Goal: Transaction & Acquisition: Purchase product/service

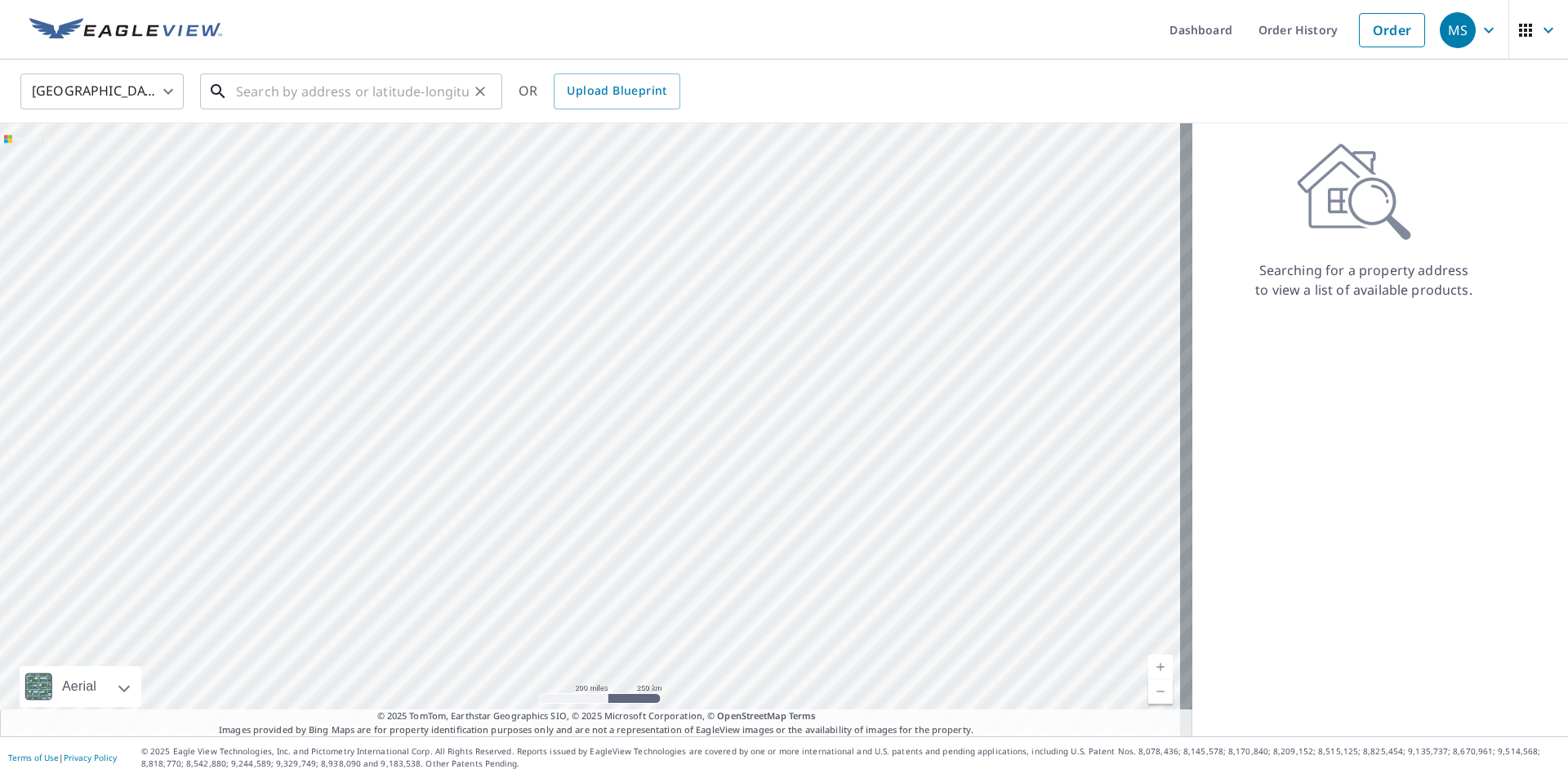
click at [424, 94] on input "text" at bounding box center [352, 91] width 233 height 46
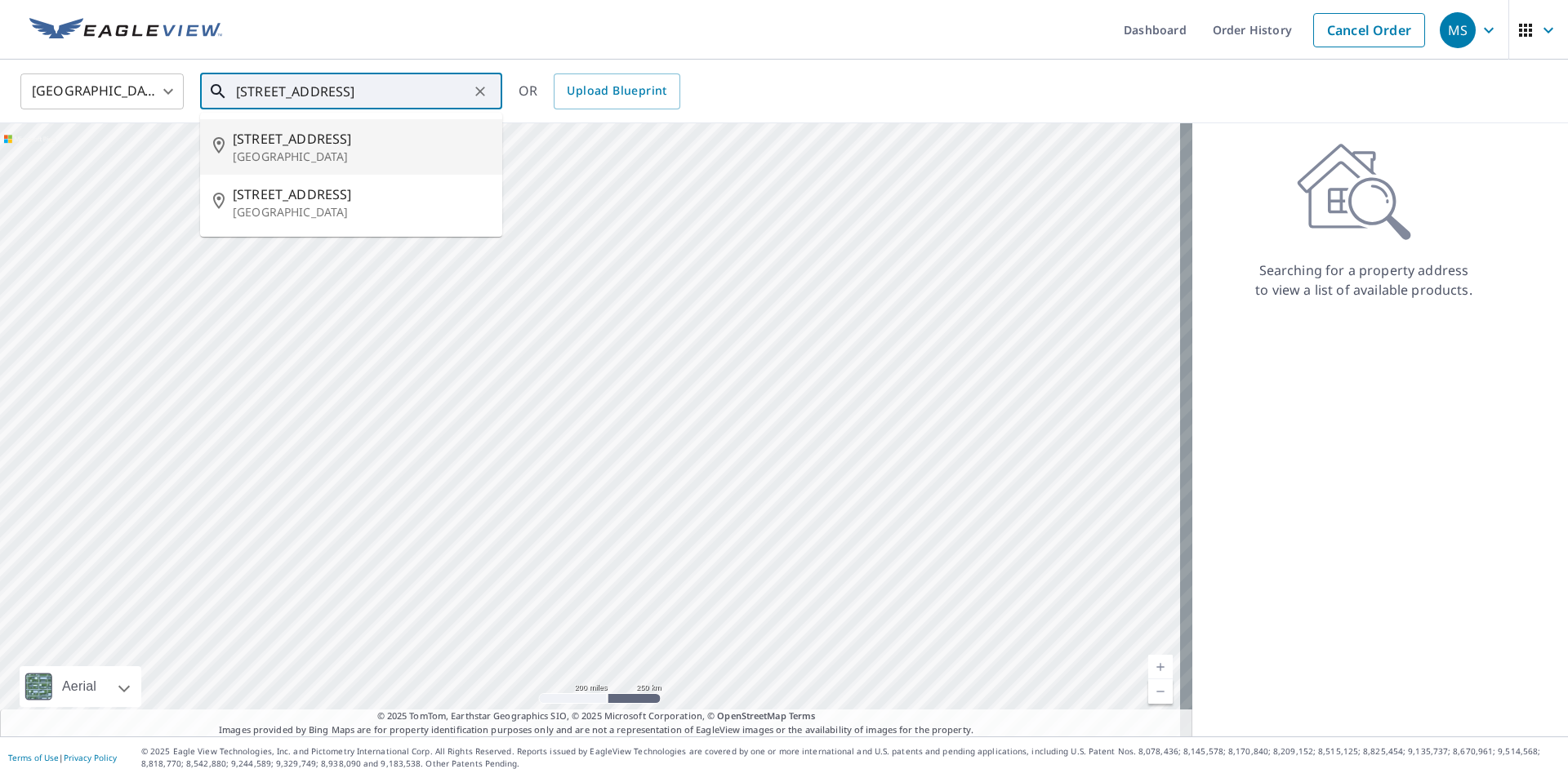
click at [291, 145] on span "[STREET_ADDRESS]" at bounding box center [361, 138] width 256 height 20
type input "[STREET_ADDRESS]"
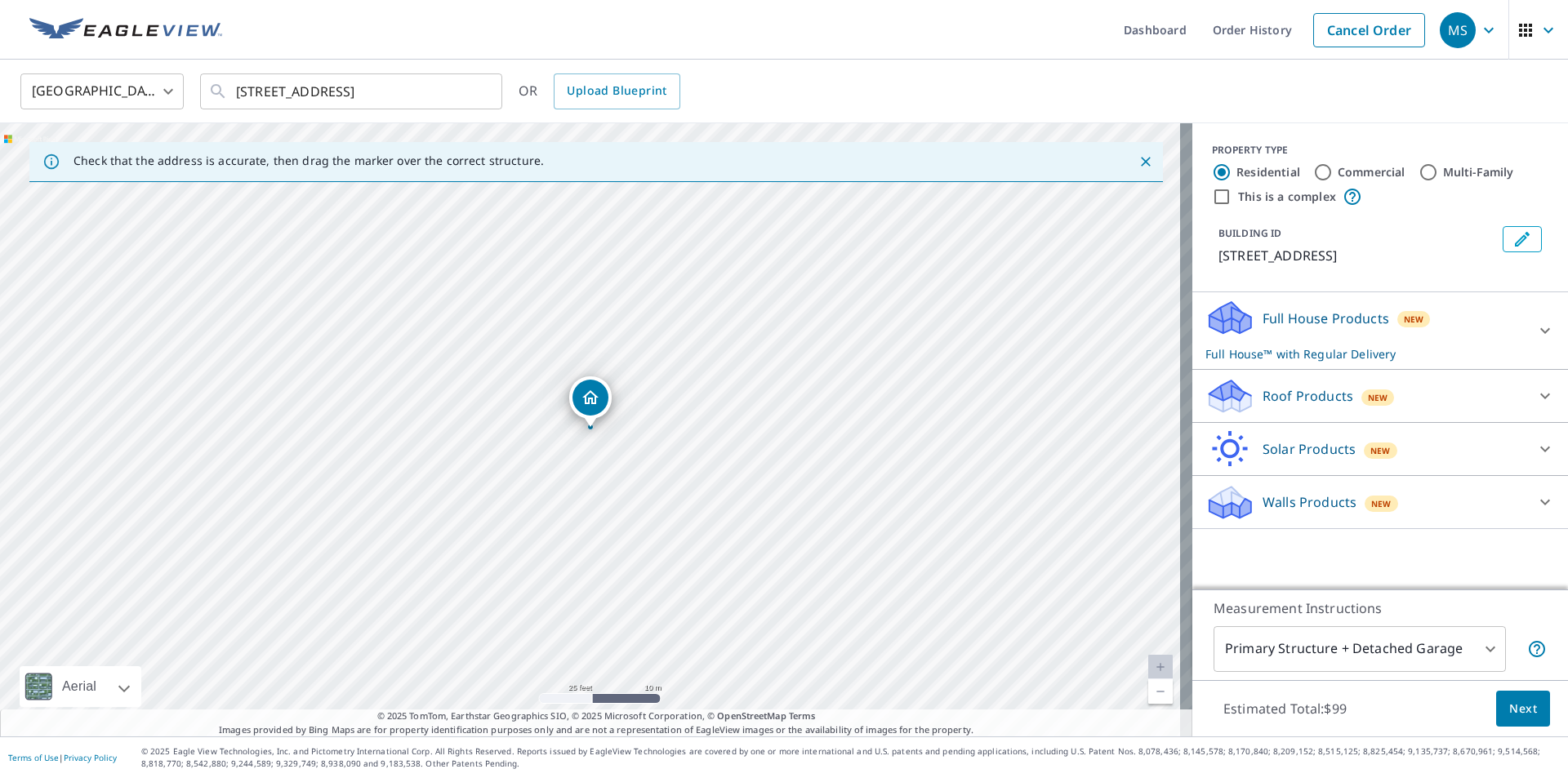
click at [1224, 392] on icon at bounding box center [1230, 391] width 42 height 21
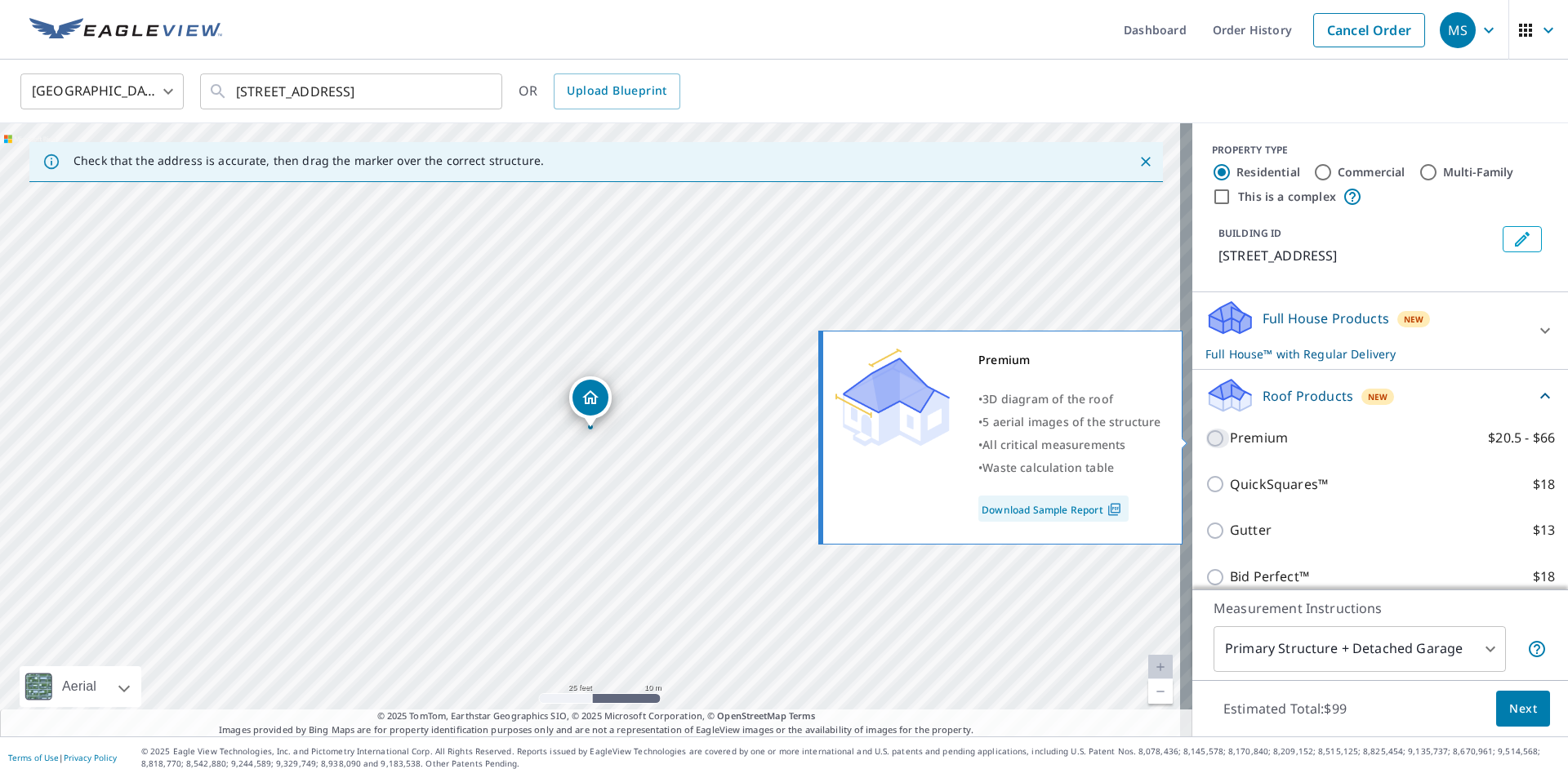
click at [1205, 440] on input "Premium $20.5 - $66" at bounding box center [1218, 438] width 24 height 20
checkbox input "true"
checkbox input "false"
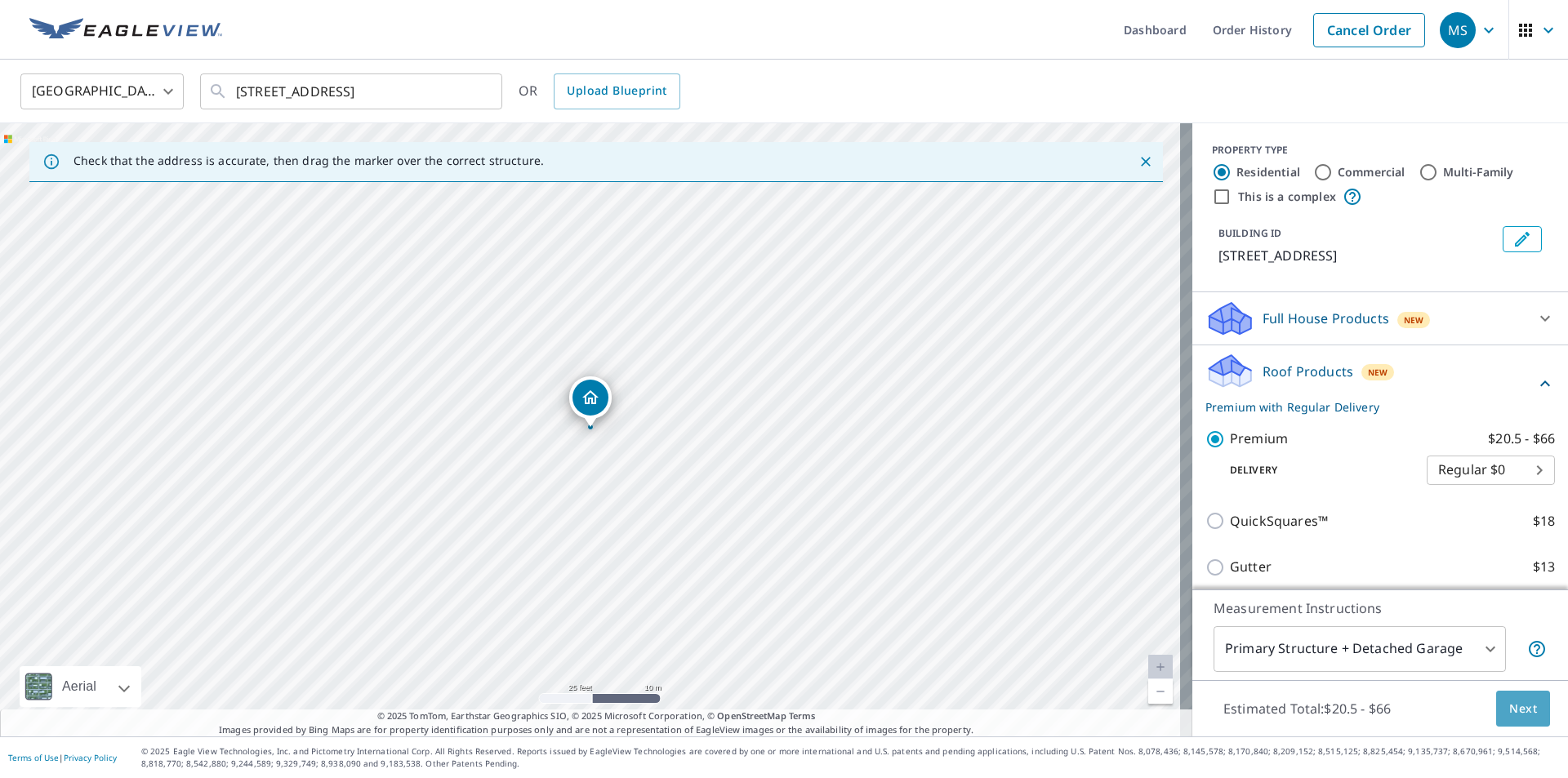
click at [1513, 712] on span "Next" at bounding box center [1523, 710] width 28 height 21
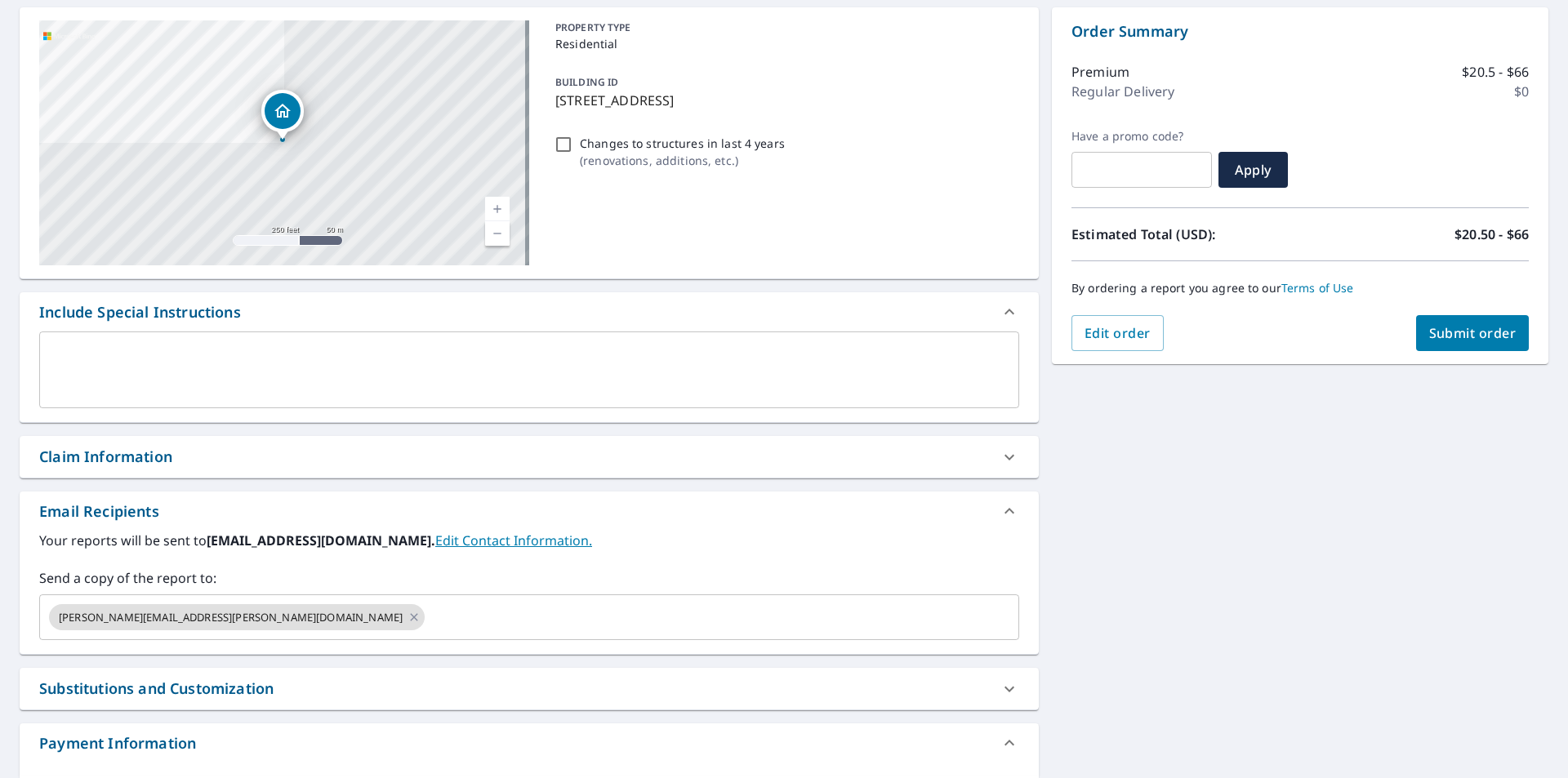
scroll to position [164, 0]
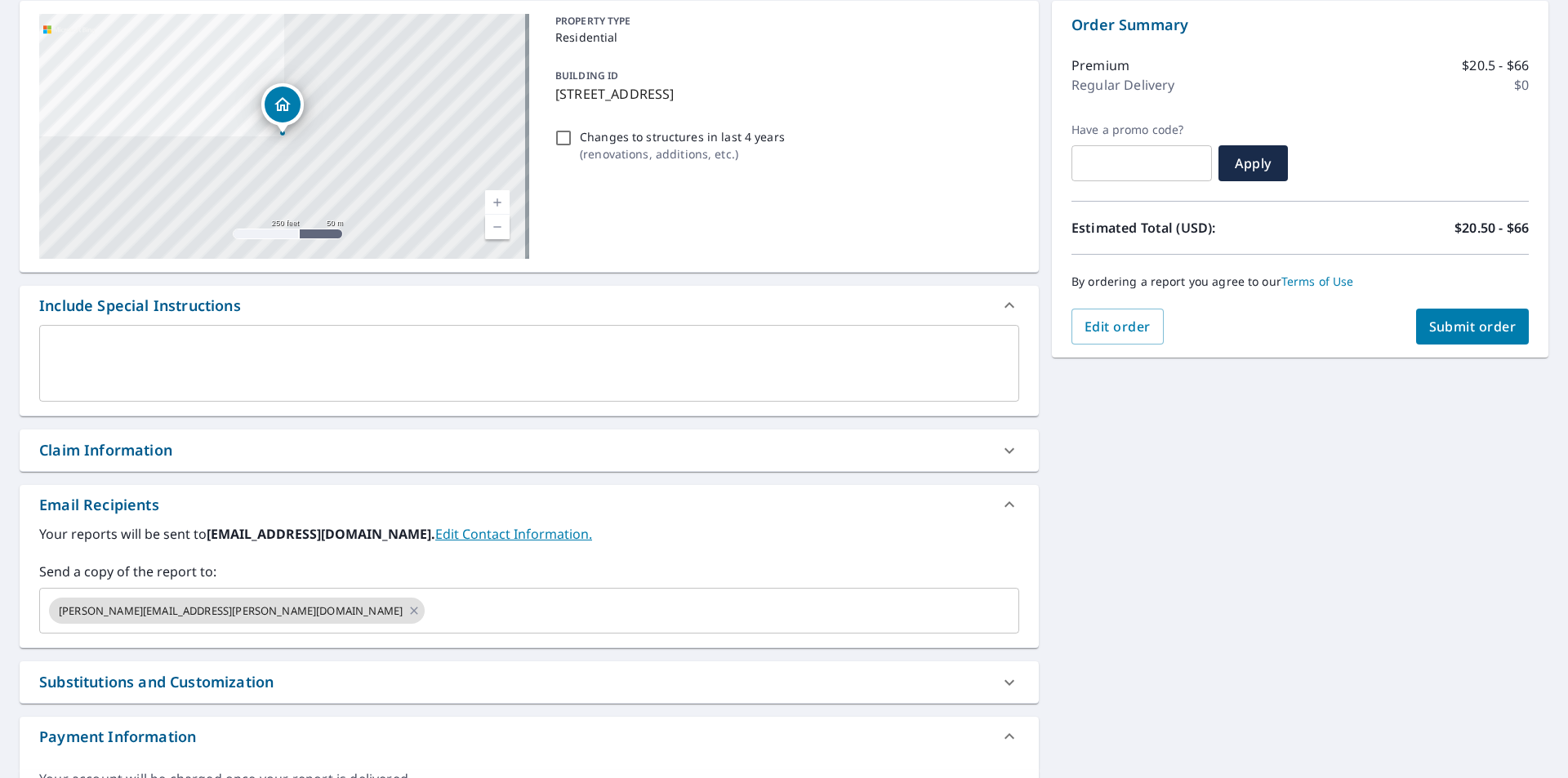
click at [137, 452] on div "Claim Information" at bounding box center [106, 450] width 133 height 22
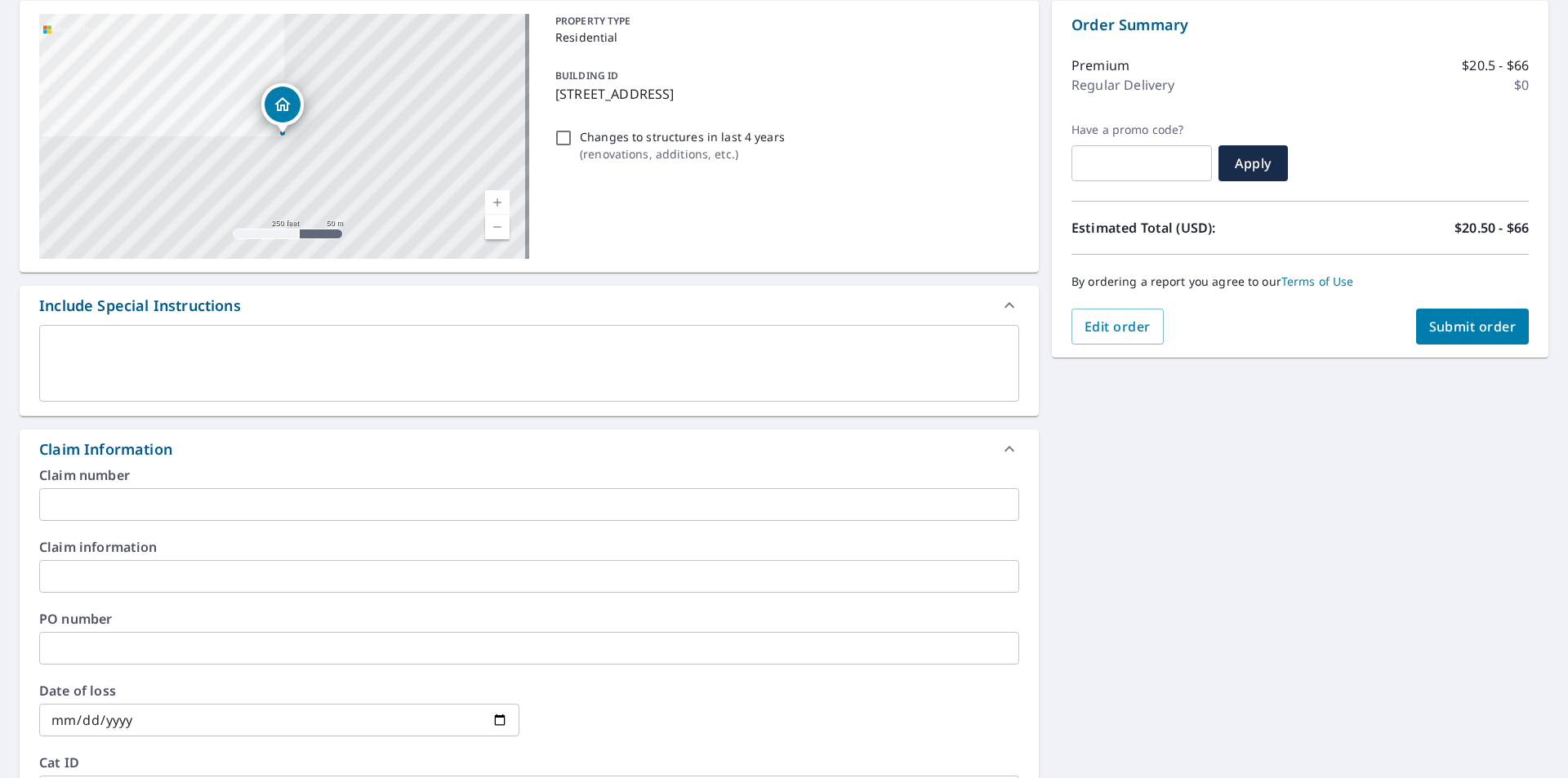
click at [142, 515] on input "text" at bounding box center [529, 505] width 980 height 33
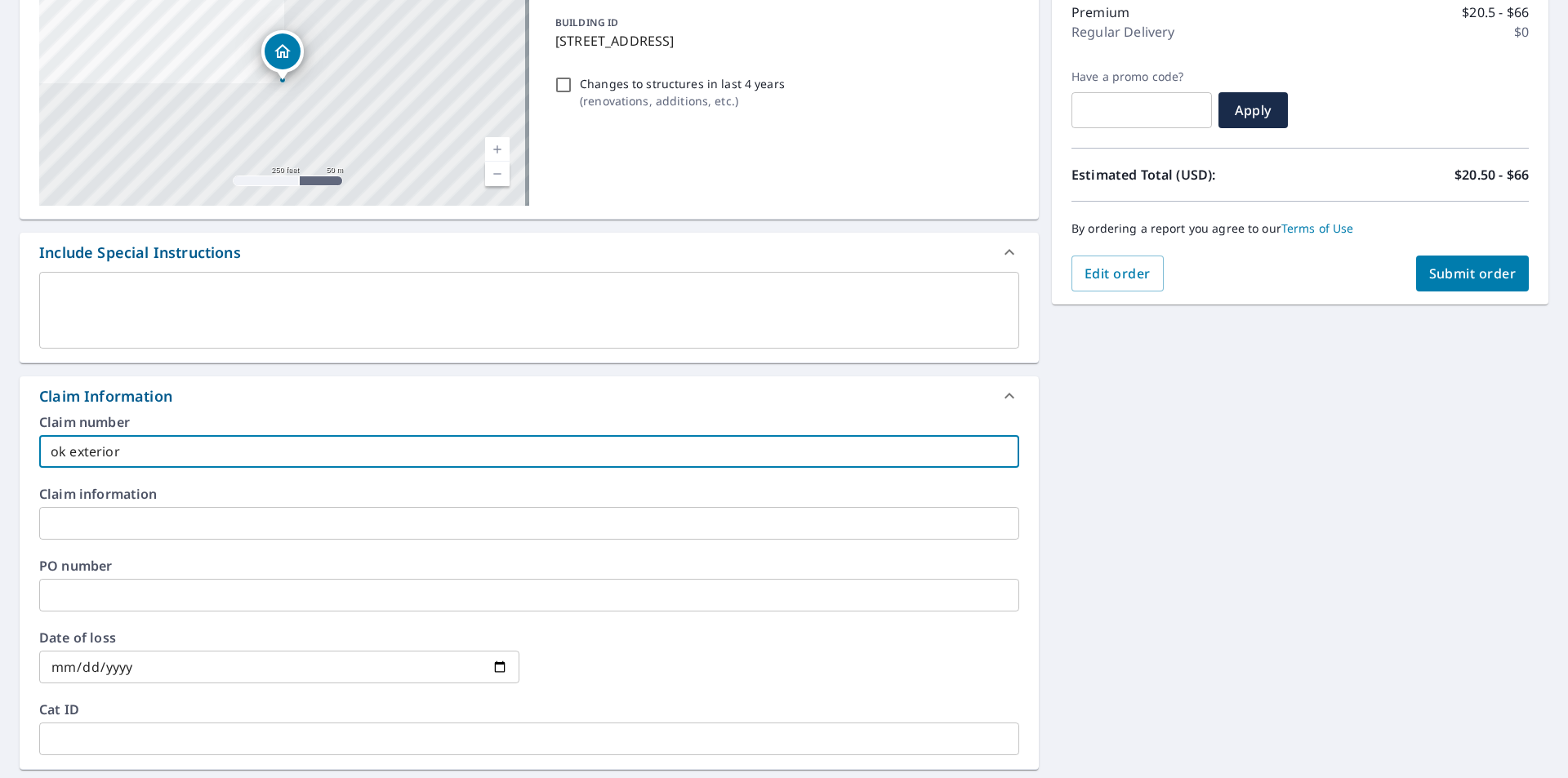
scroll to position [245, 0]
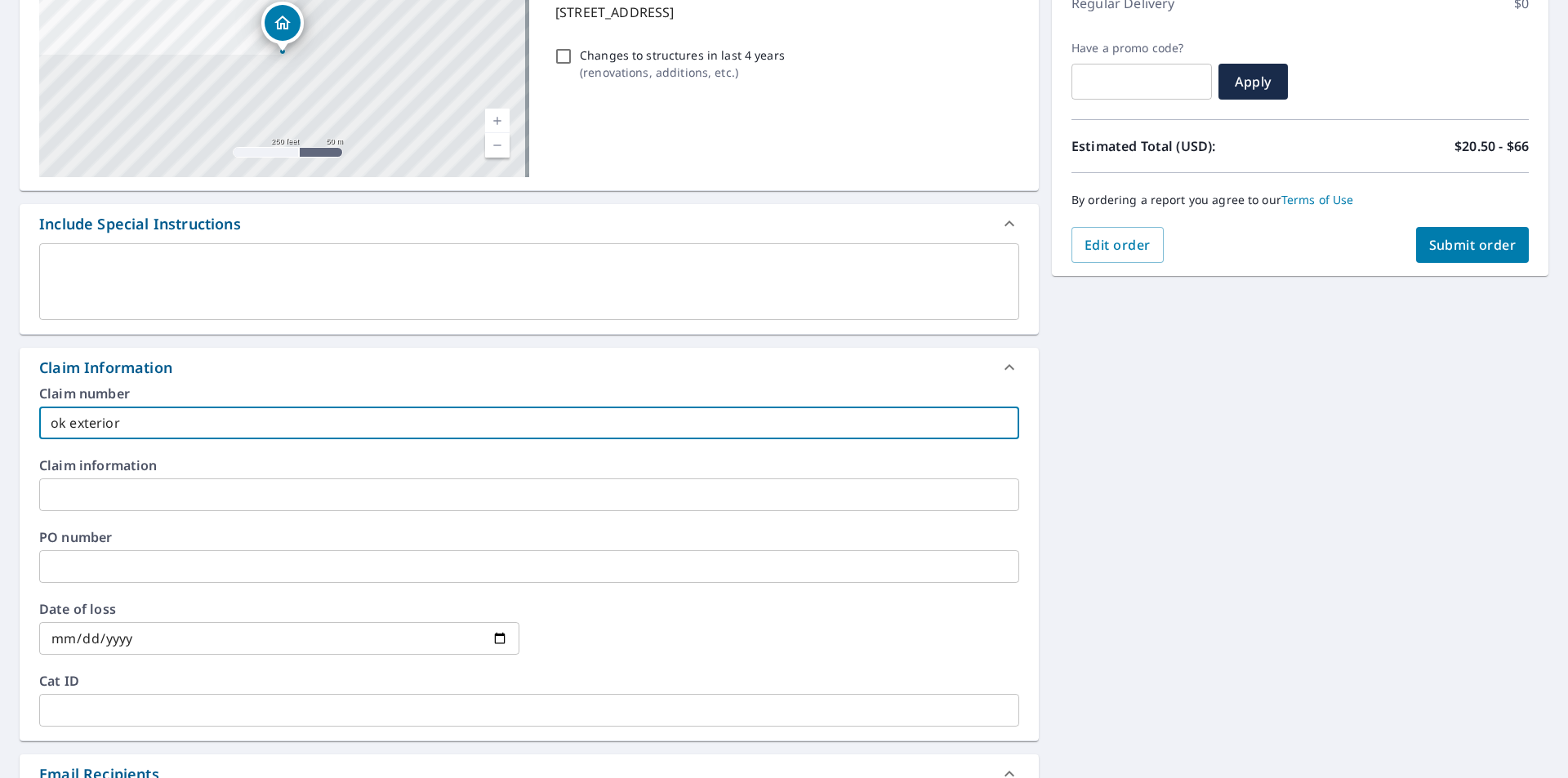
type input "ok exterior"
click at [152, 575] on input "text" at bounding box center [529, 567] width 980 height 33
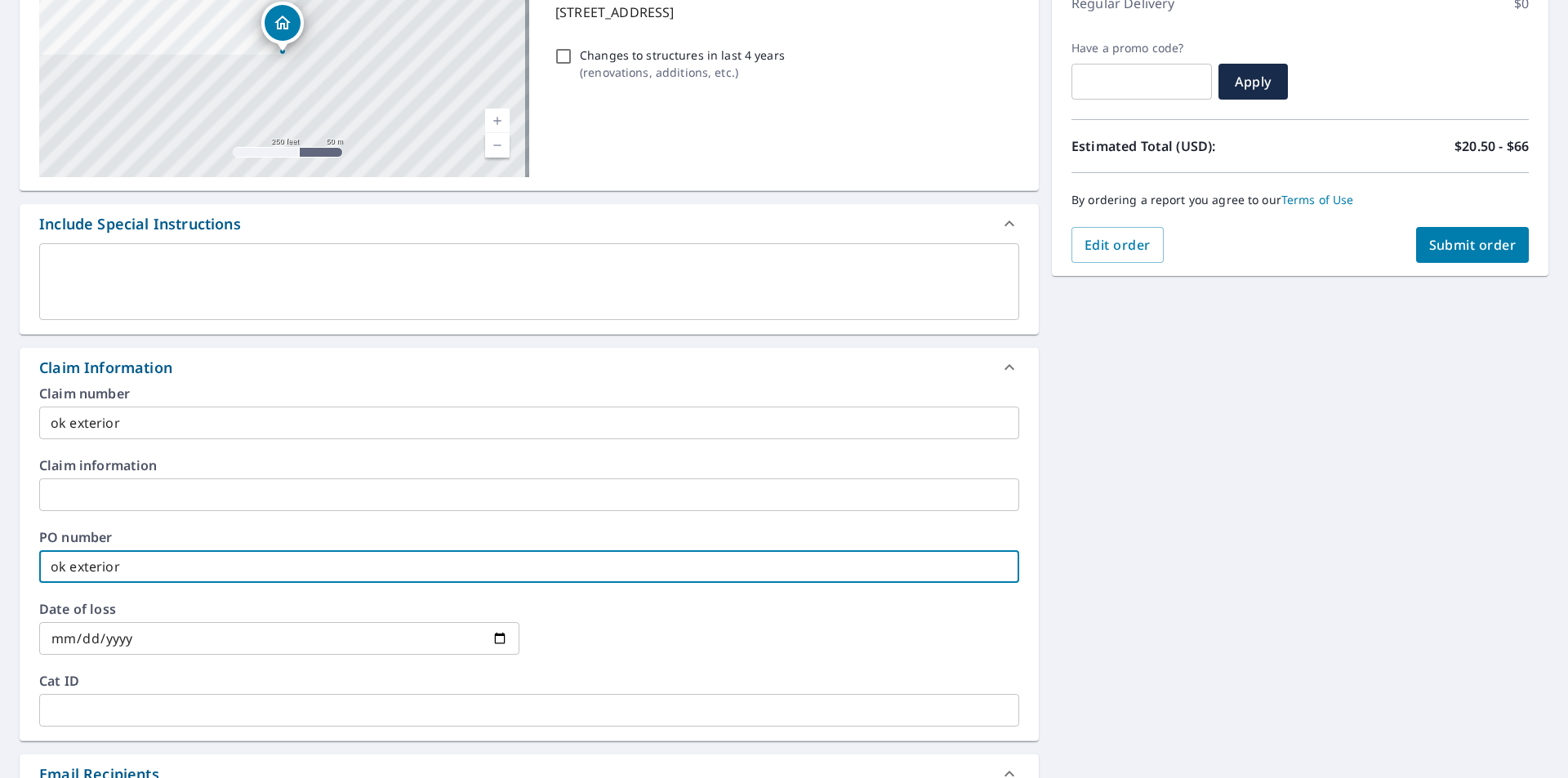
type input "ok exterior"
click at [1429, 244] on span "Submit order" at bounding box center [1472, 245] width 87 height 18
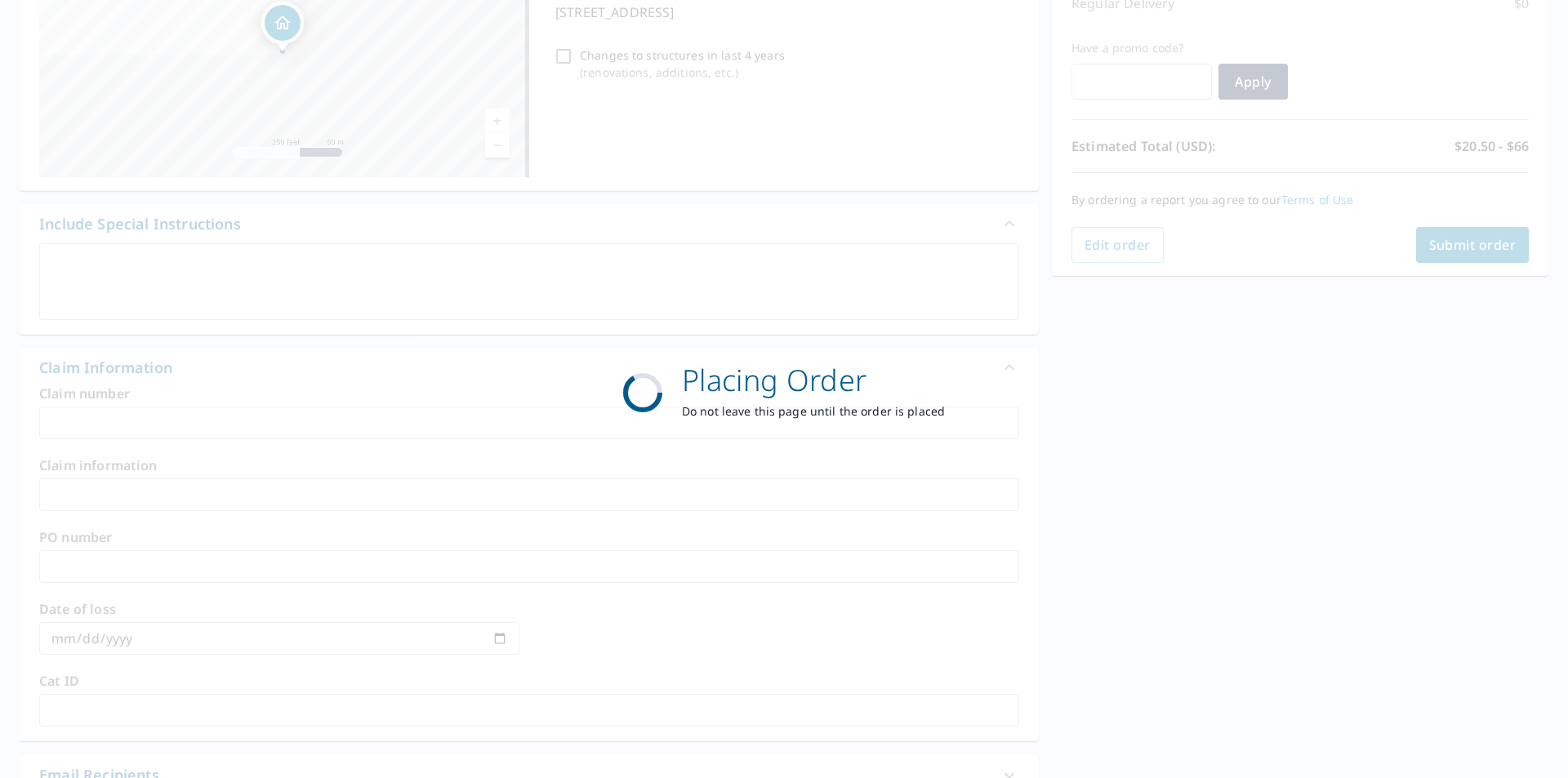
scroll to position [183, 0]
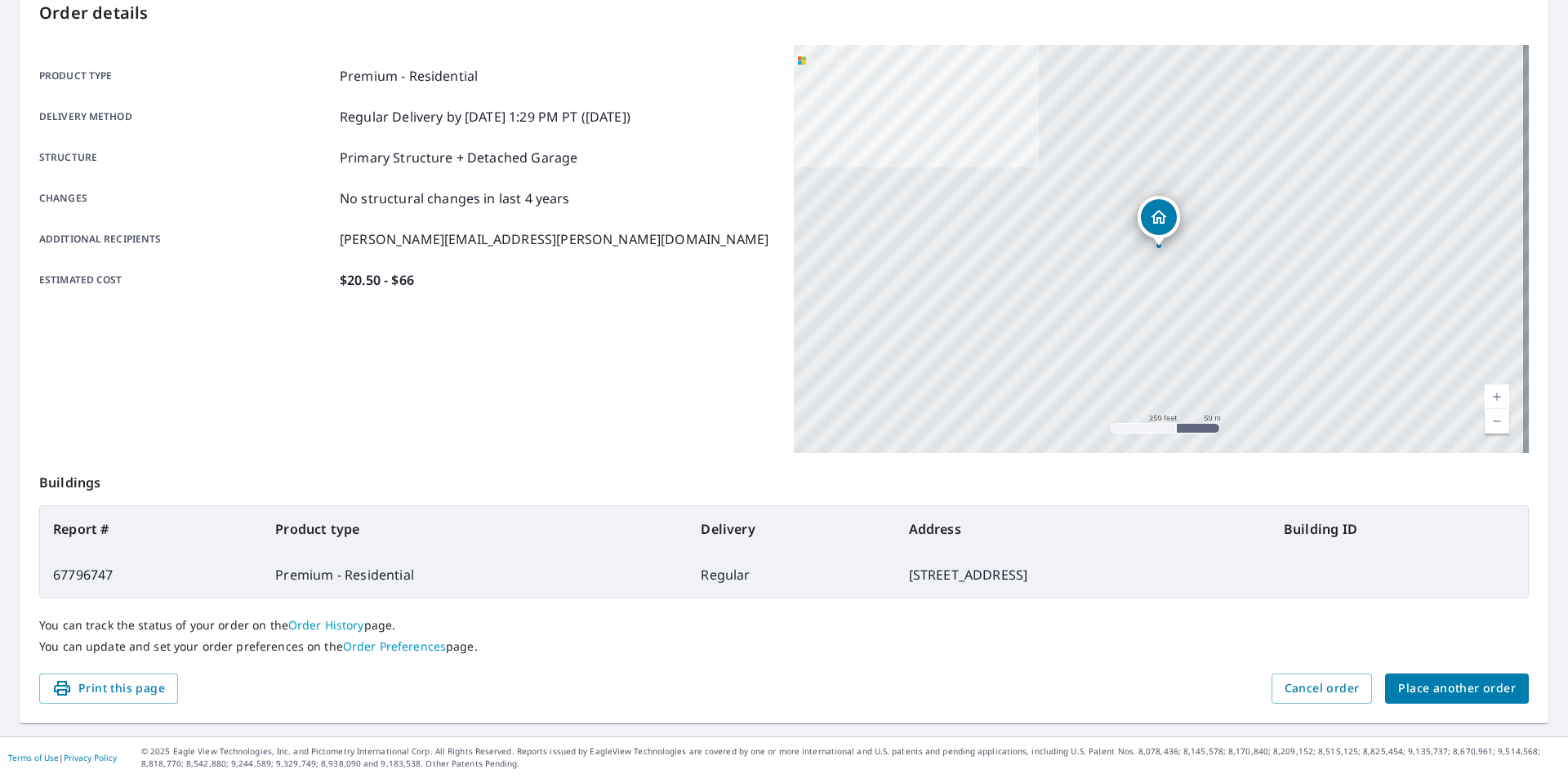
click at [1418, 689] on span "Place another order" at bounding box center [1456, 689] width 118 height 21
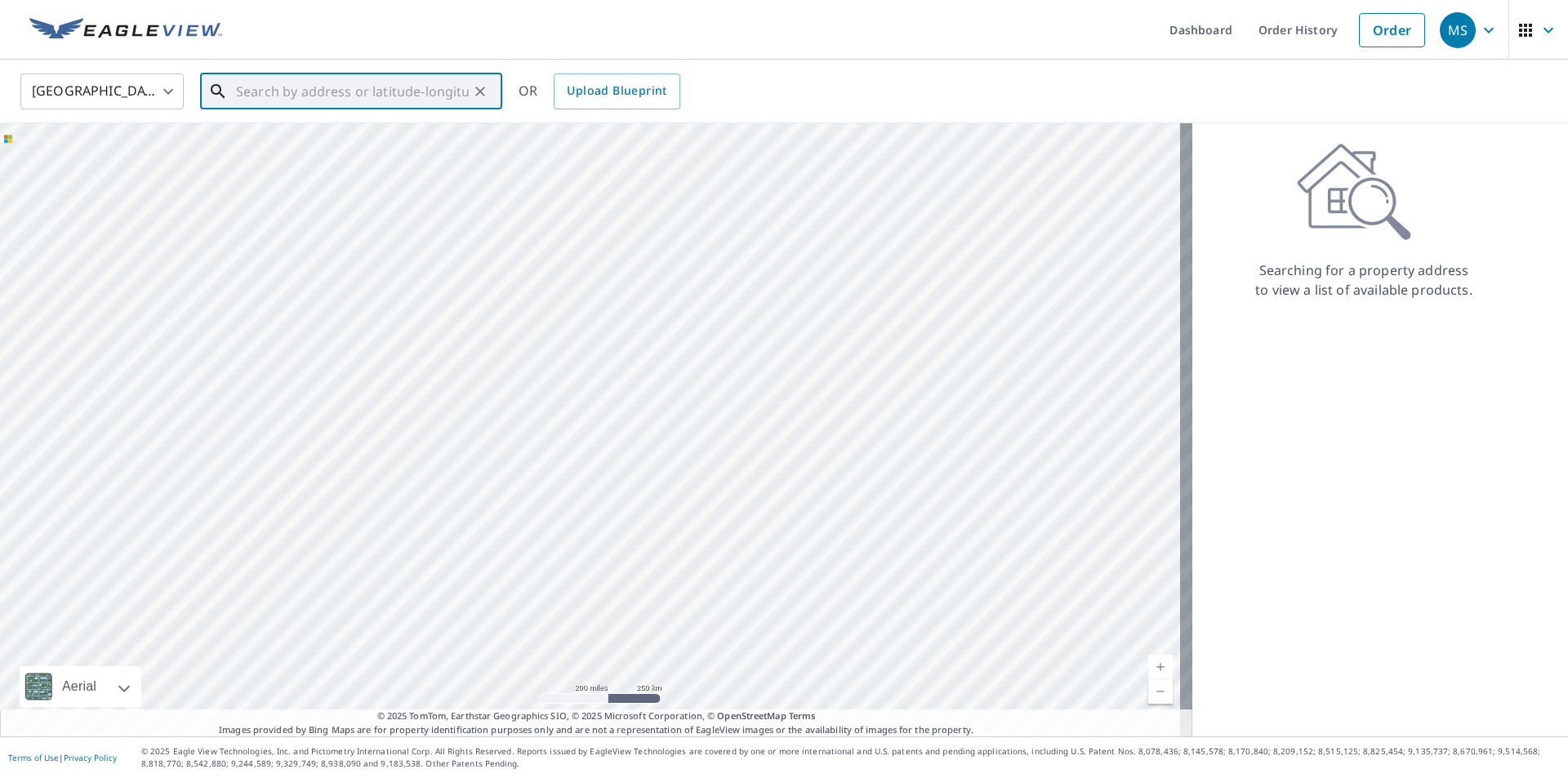
click at [326, 95] on input "text" at bounding box center [352, 91] width 233 height 46
click at [318, 138] on span "[STREET_ADDRESS][PERSON_NAME]" at bounding box center [361, 138] width 256 height 20
type input "[STREET_ADDRESS]"
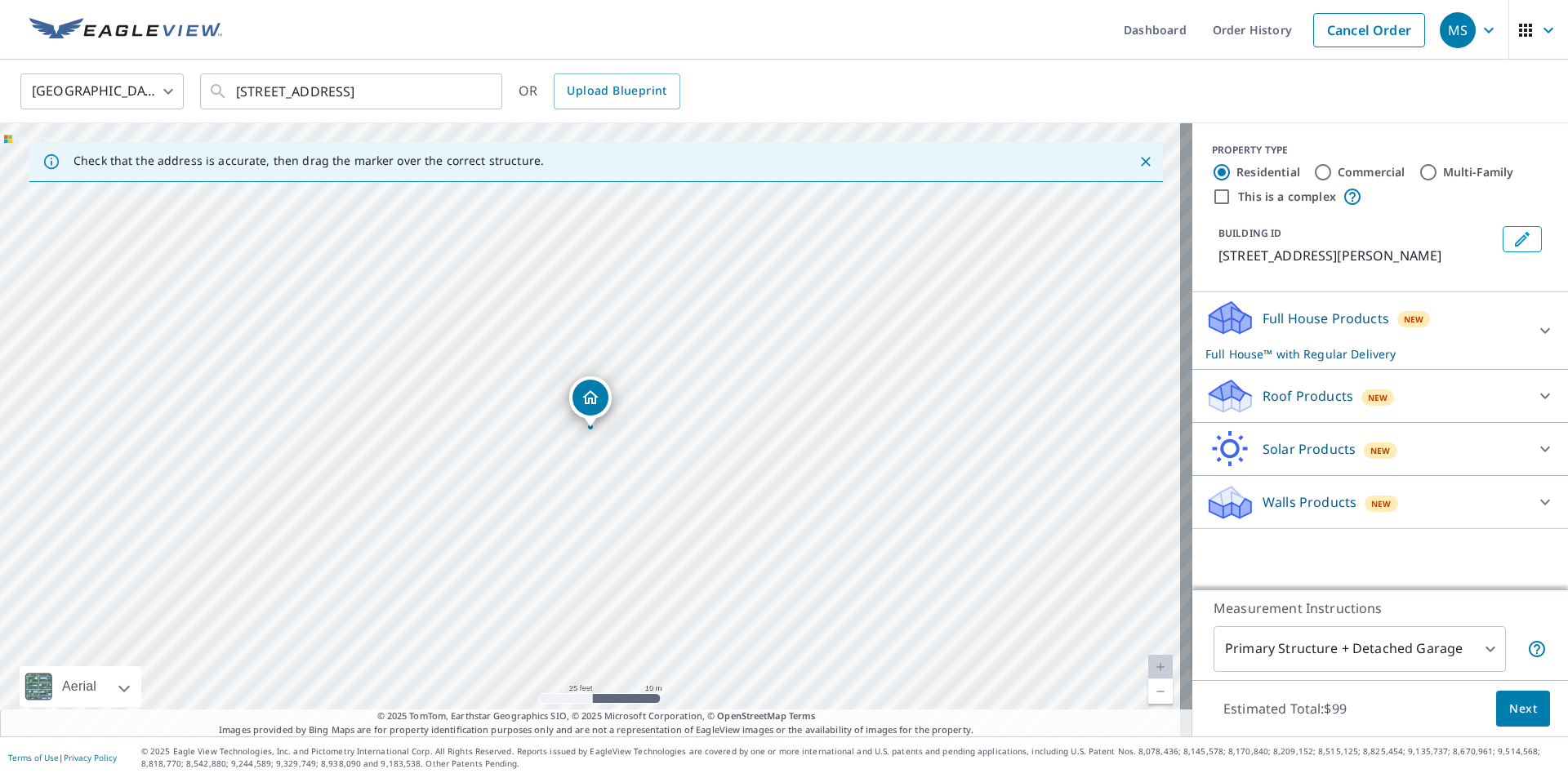
click at [1209, 399] on icon at bounding box center [1230, 402] width 42 height 20
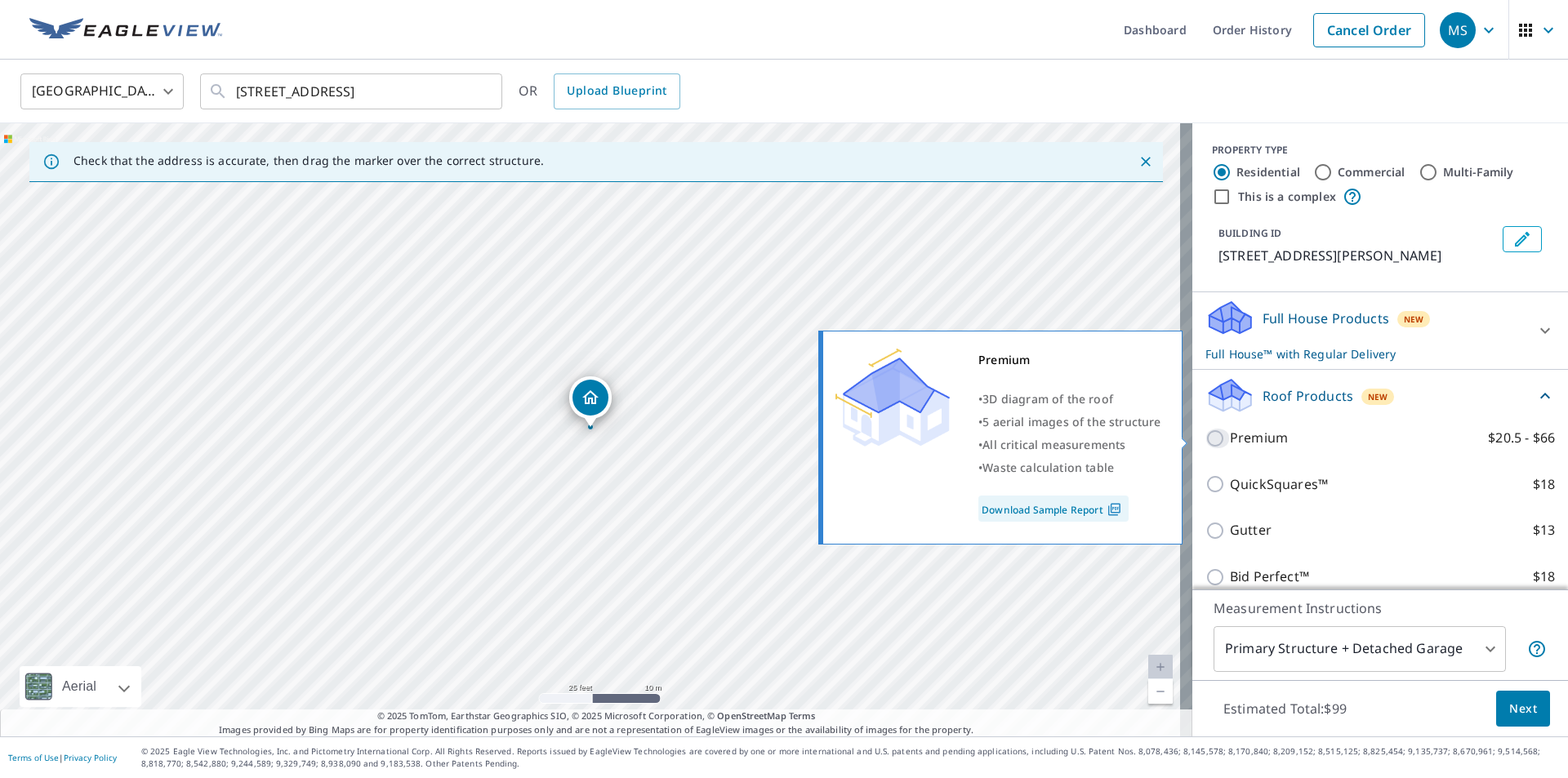
click at [1205, 446] on input "Premium $20.5 - $66" at bounding box center [1218, 438] width 24 height 20
checkbox input "true"
checkbox input "false"
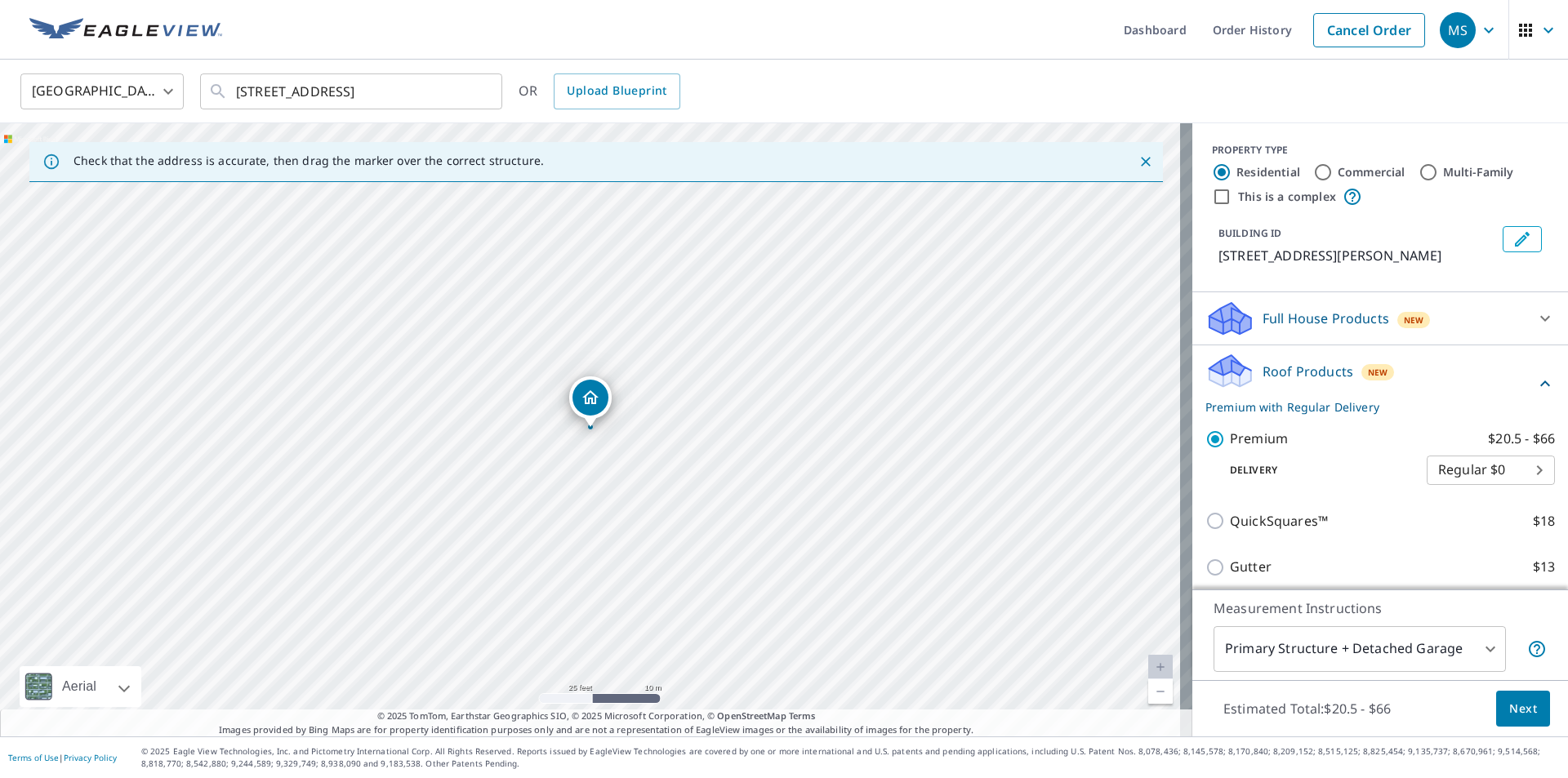
click at [1498, 697] on button "Next" at bounding box center [1523, 709] width 54 height 36
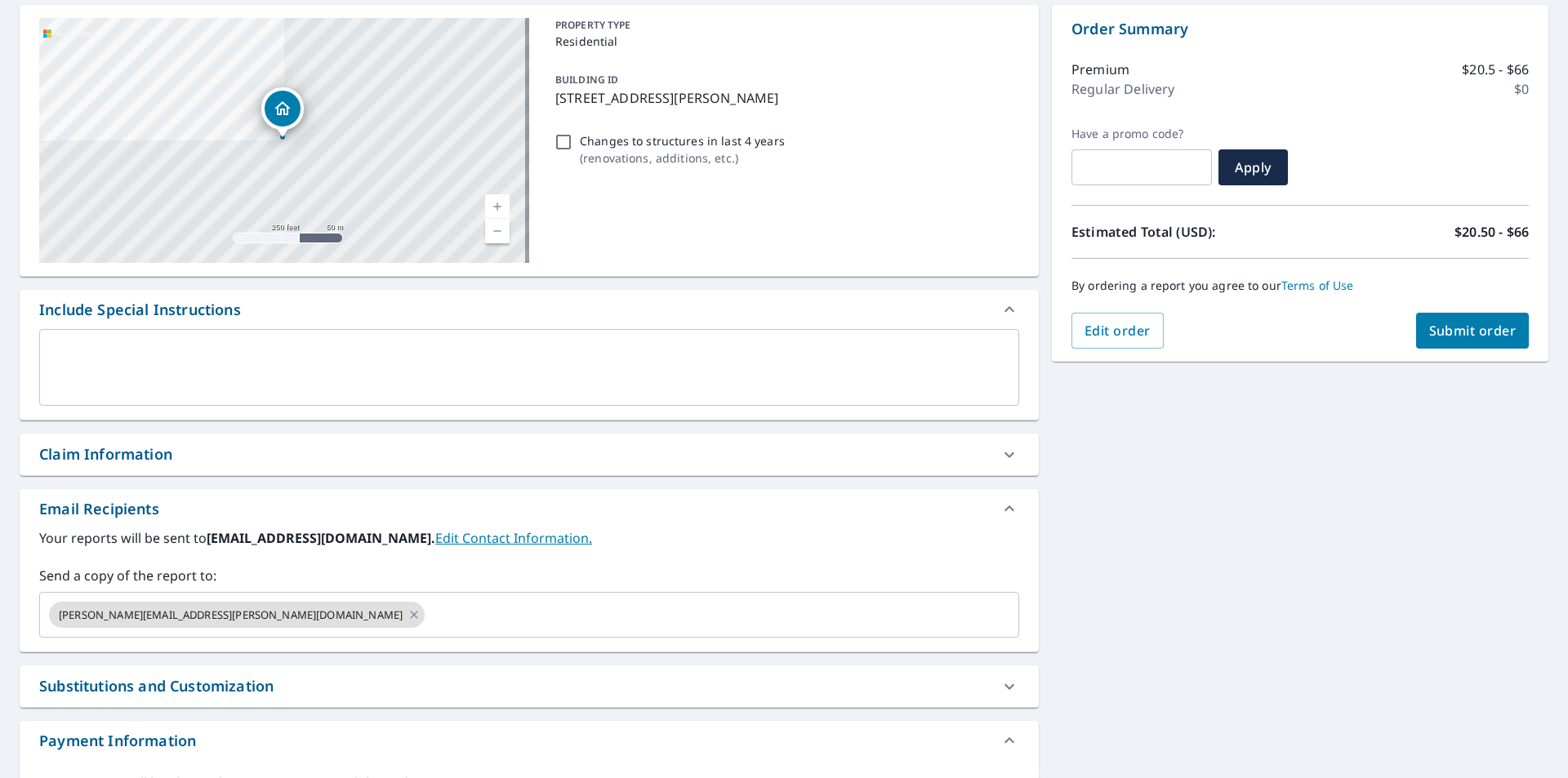
scroll to position [164, 0]
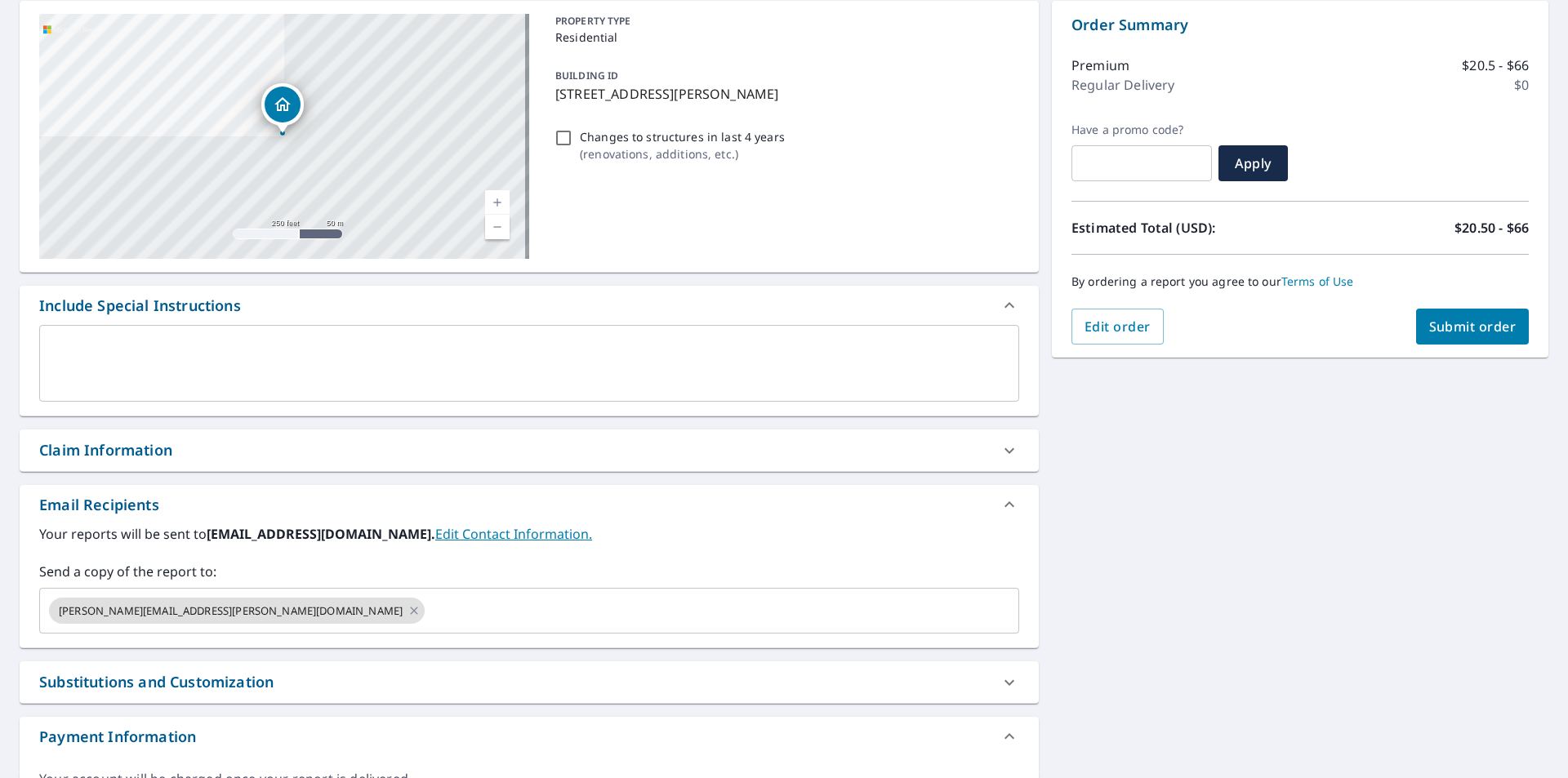
click at [138, 458] on div "Claim Information" at bounding box center [106, 450] width 133 height 22
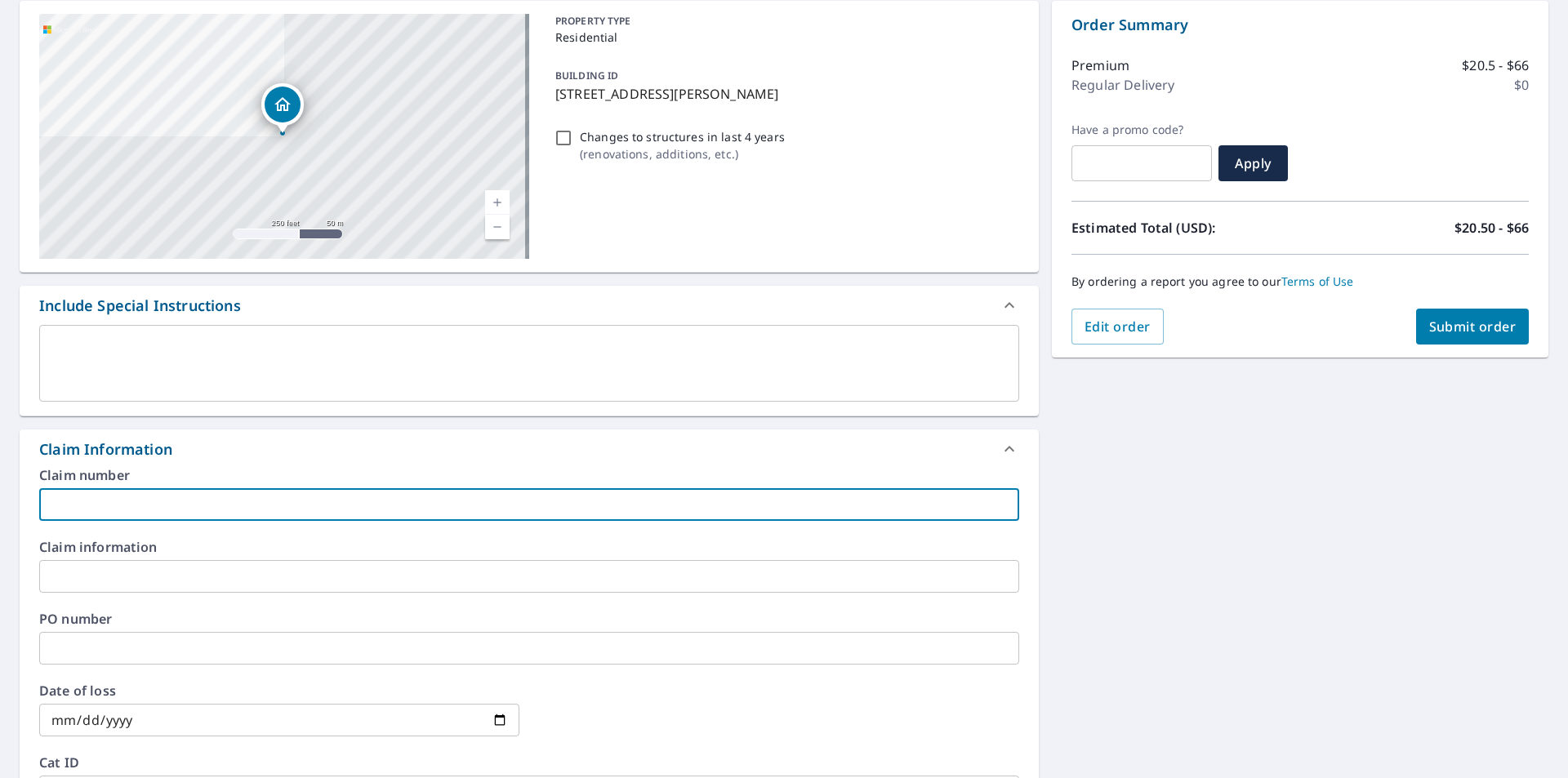
click at [130, 509] on input "text" at bounding box center [529, 505] width 980 height 33
type input "wildcat"
click at [106, 644] on input "text" at bounding box center [529, 648] width 980 height 33
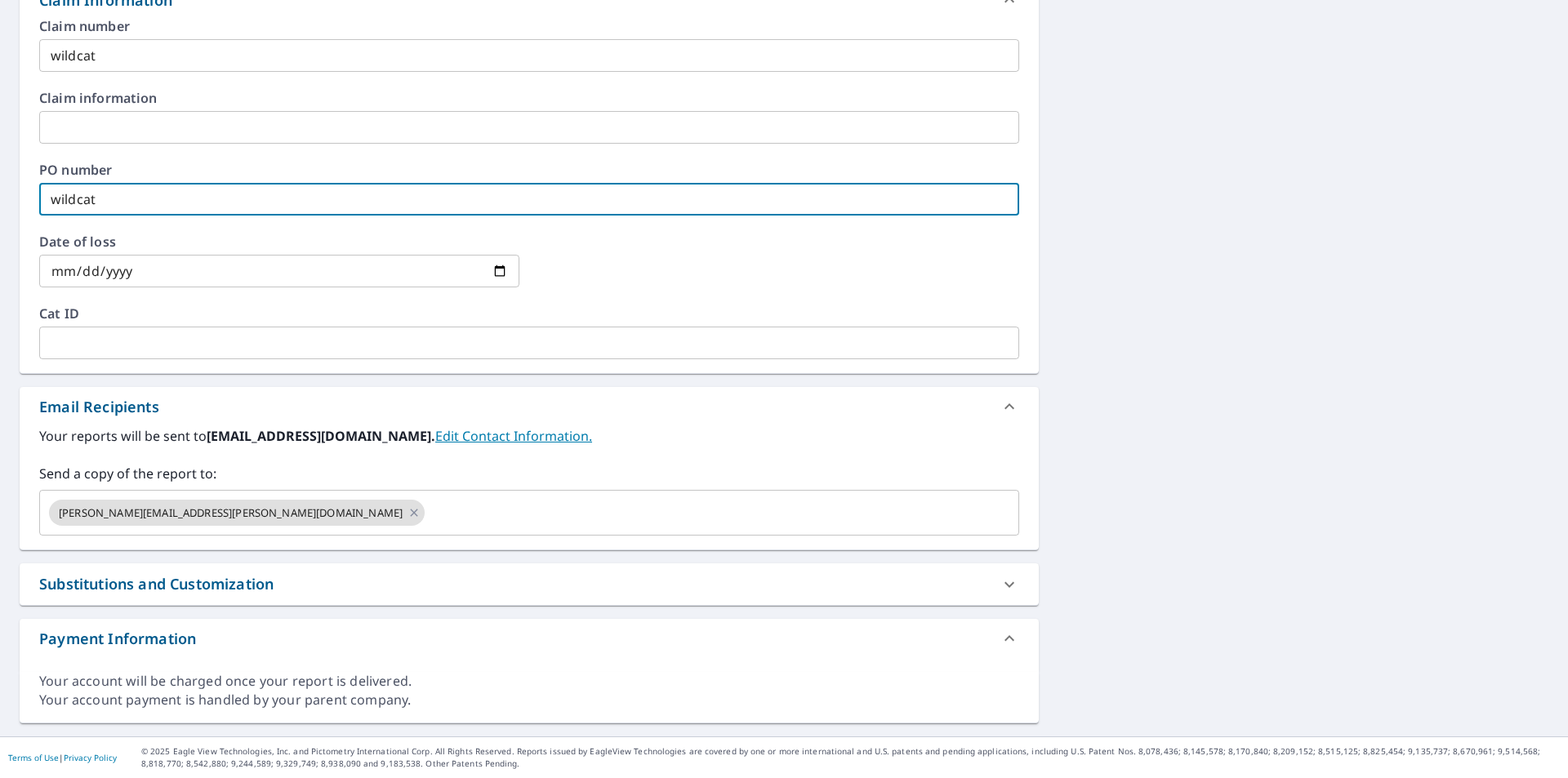
scroll to position [286, 0]
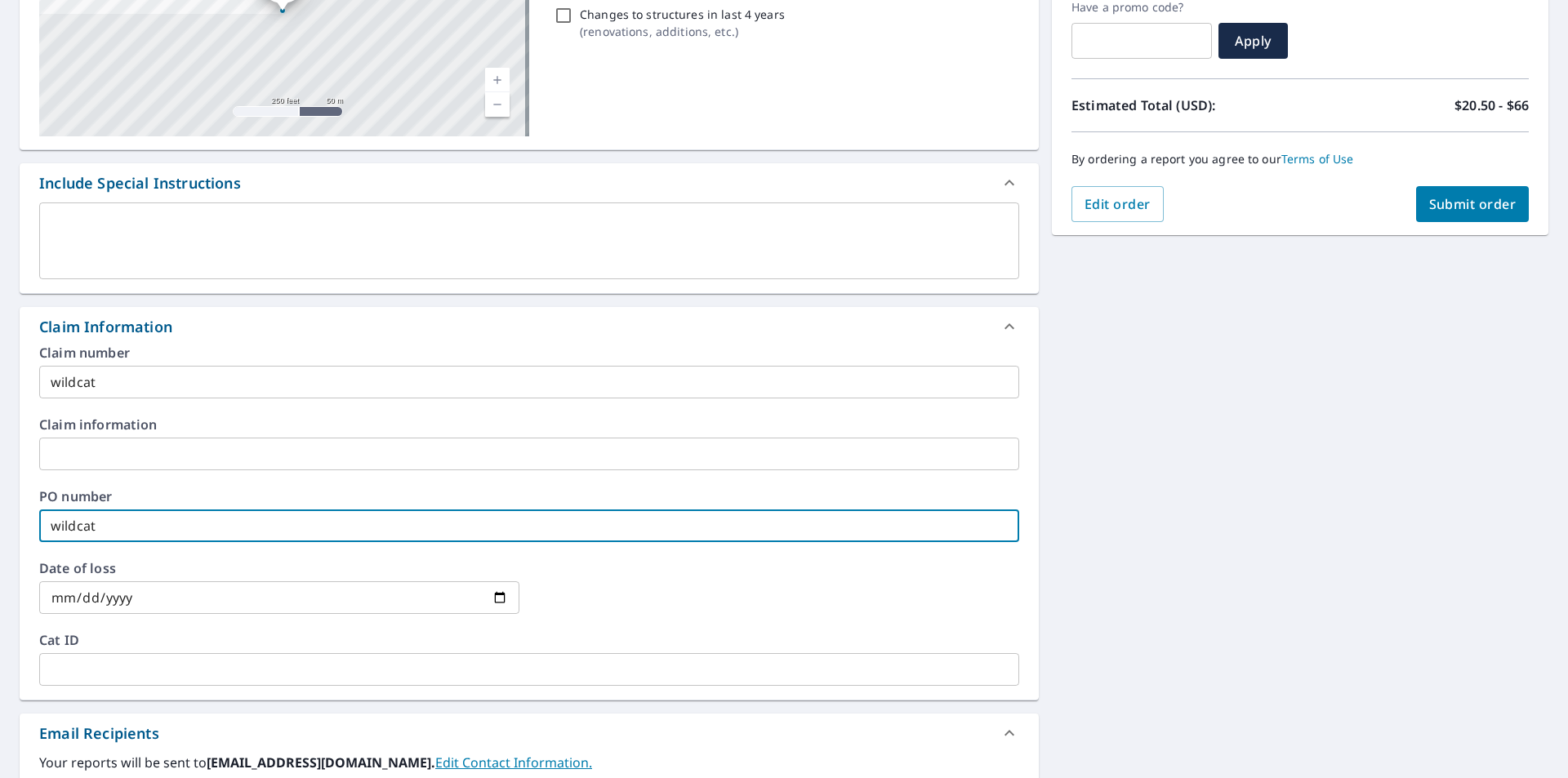
type input "wildcat"
click at [1437, 197] on span "Submit order" at bounding box center [1472, 204] width 87 height 18
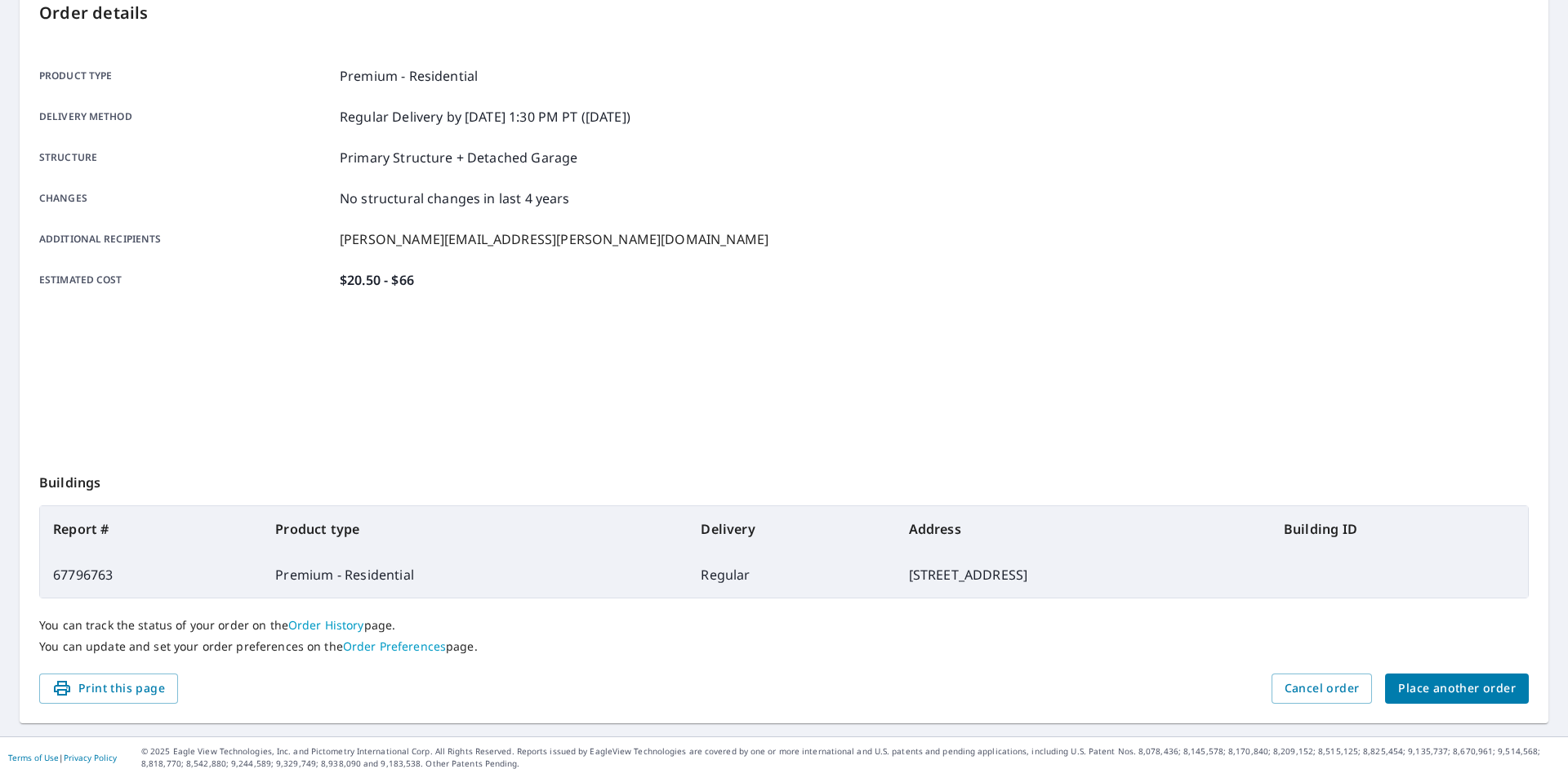
scroll to position [183, 0]
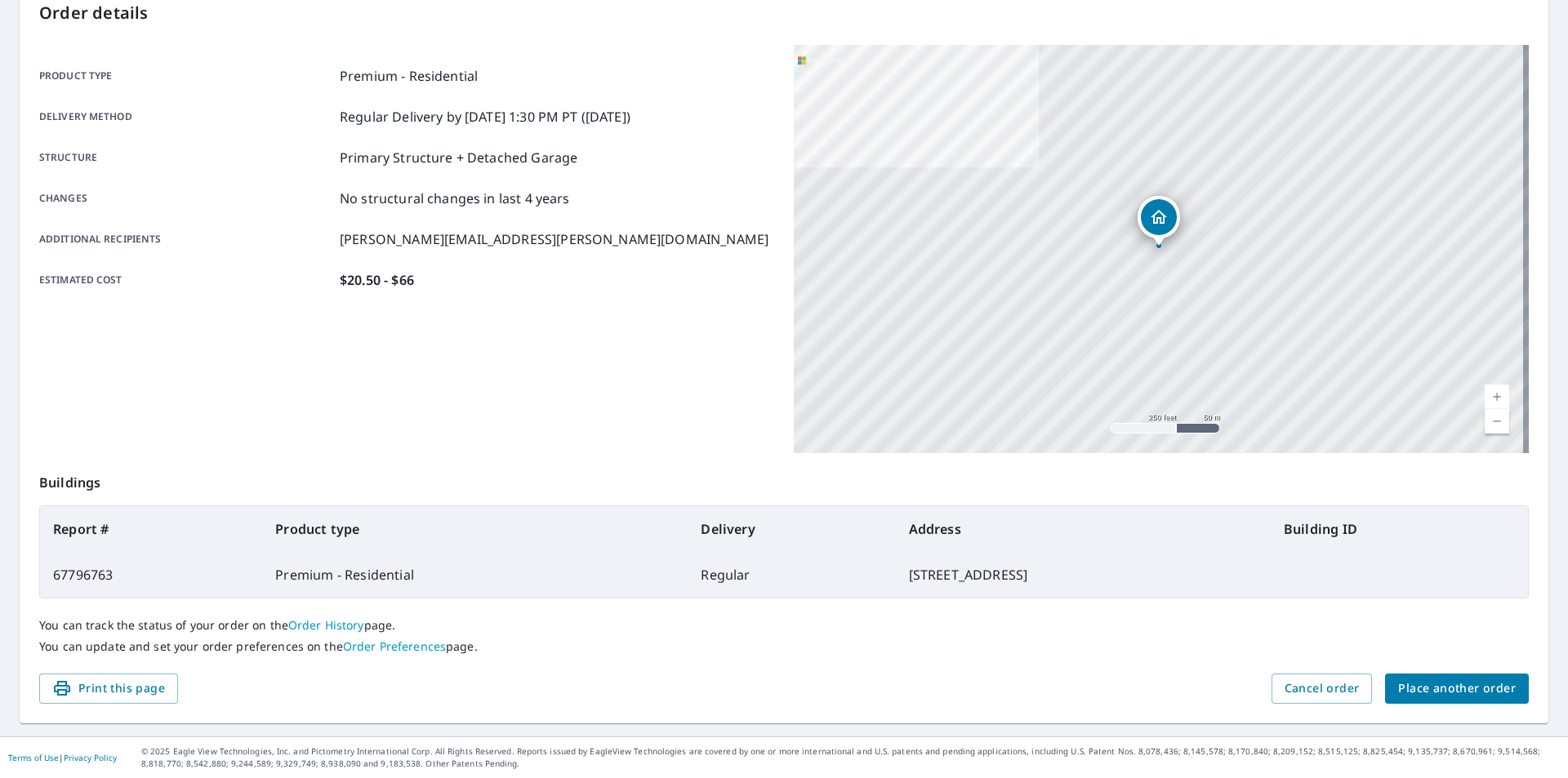
click at [1423, 683] on span "Place another order" at bounding box center [1456, 689] width 118 height 21
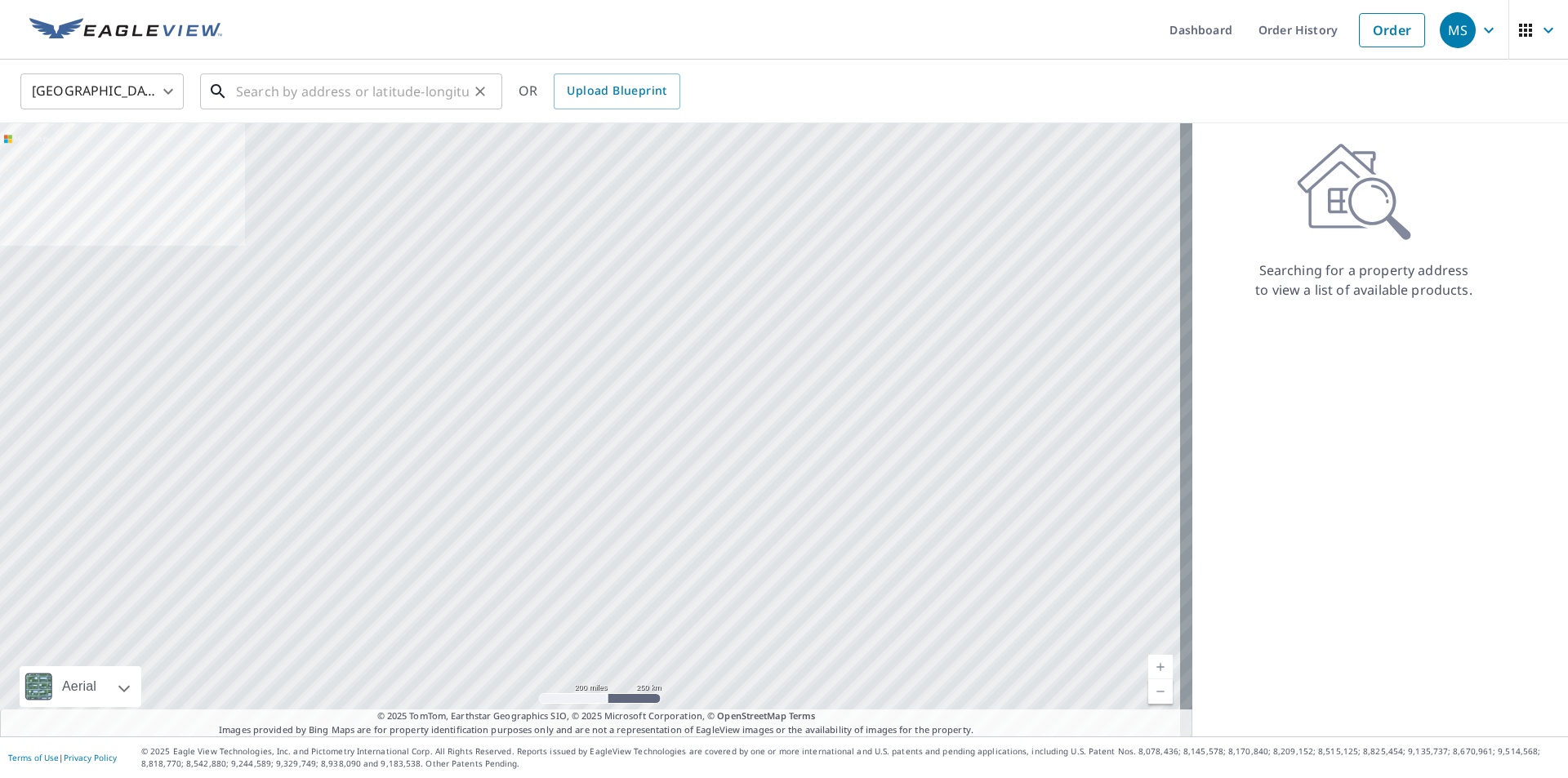
click at [321, 97] on input "text" at bounding box center [352, 91] width 233 height 46
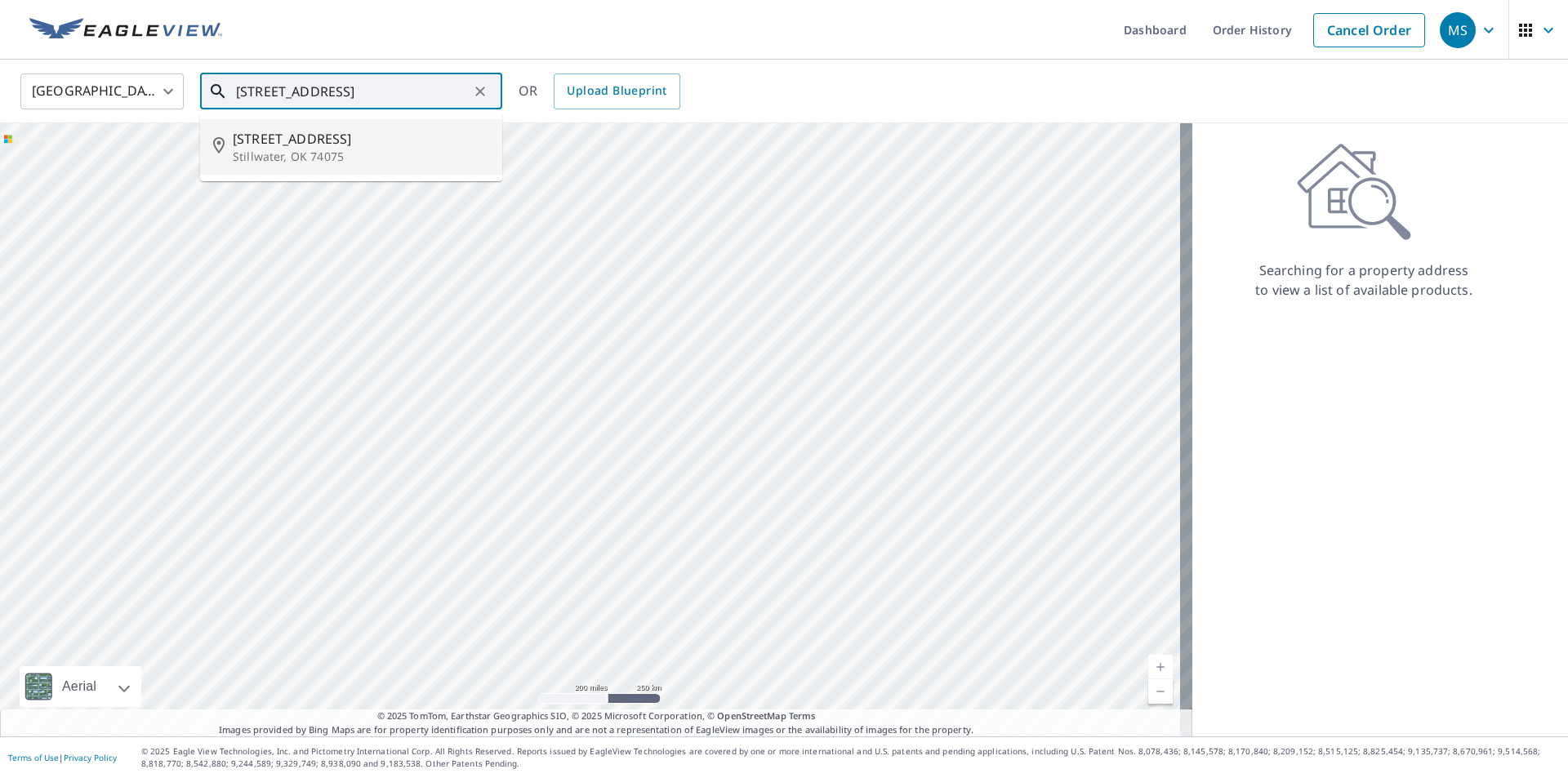
click at [325, 151] on p "Stillwater, OK 74075" at bounding box center [361, 157] width 256 height 16
type input "[STREET_ADDRESS]"
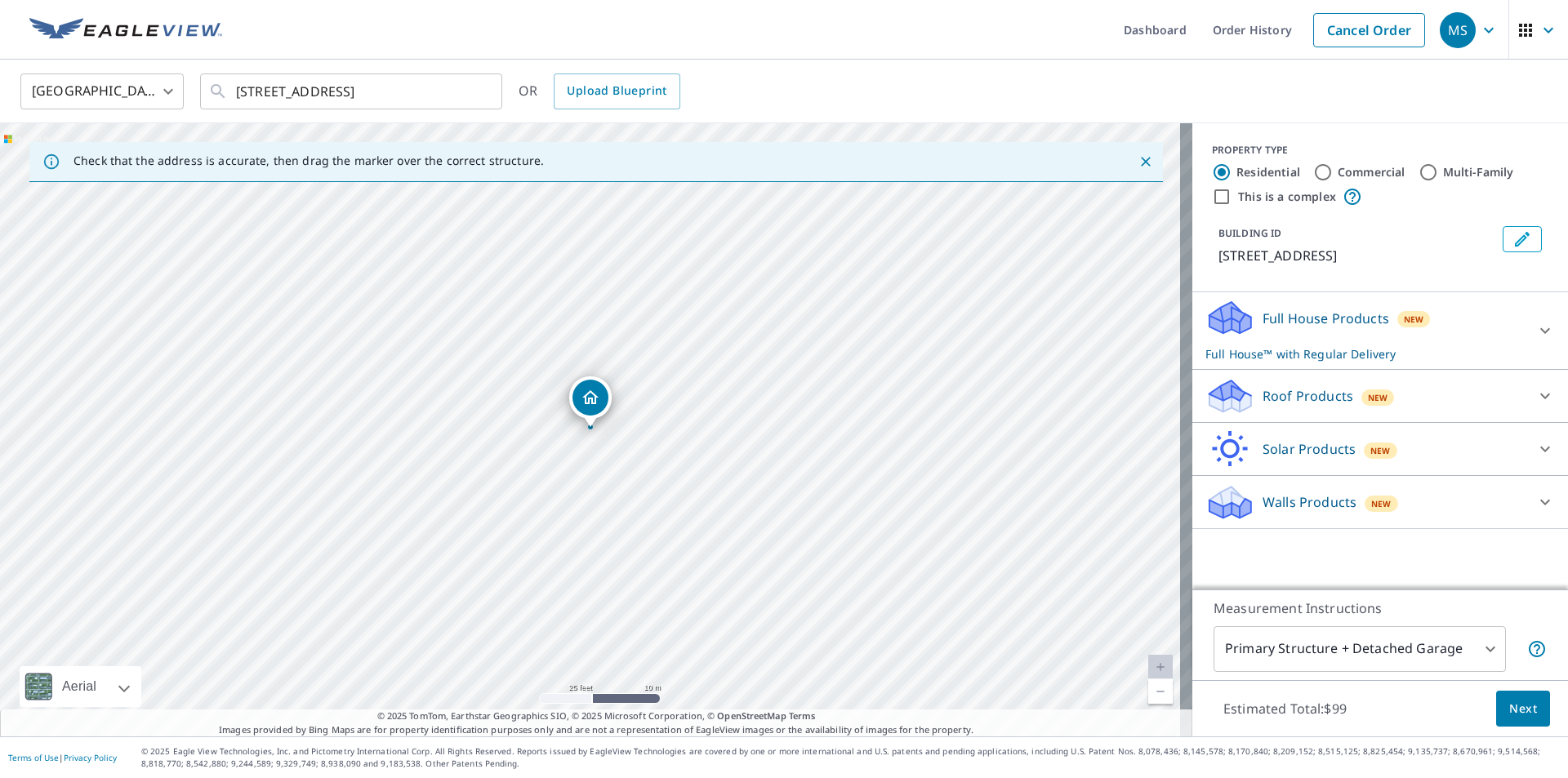
click at [1226, 389] on icon at bounding box center [1230, 391] width 42 height 21
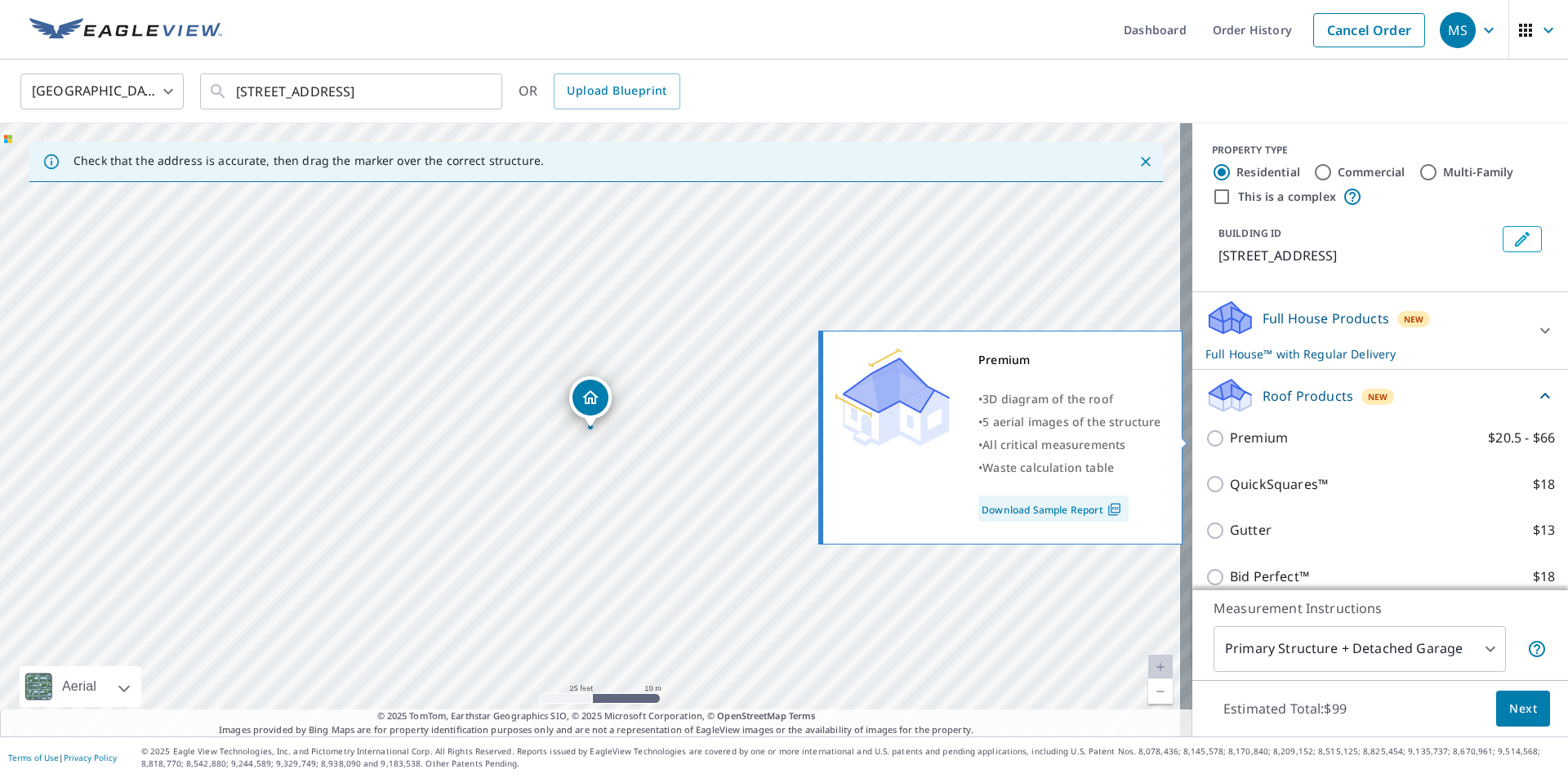
click at [1205, 440] on input "Premium $20.5 - $66" at bounding box center [1218, 438] width 24 height 20
checkbox input "true"
checkbox input "false"
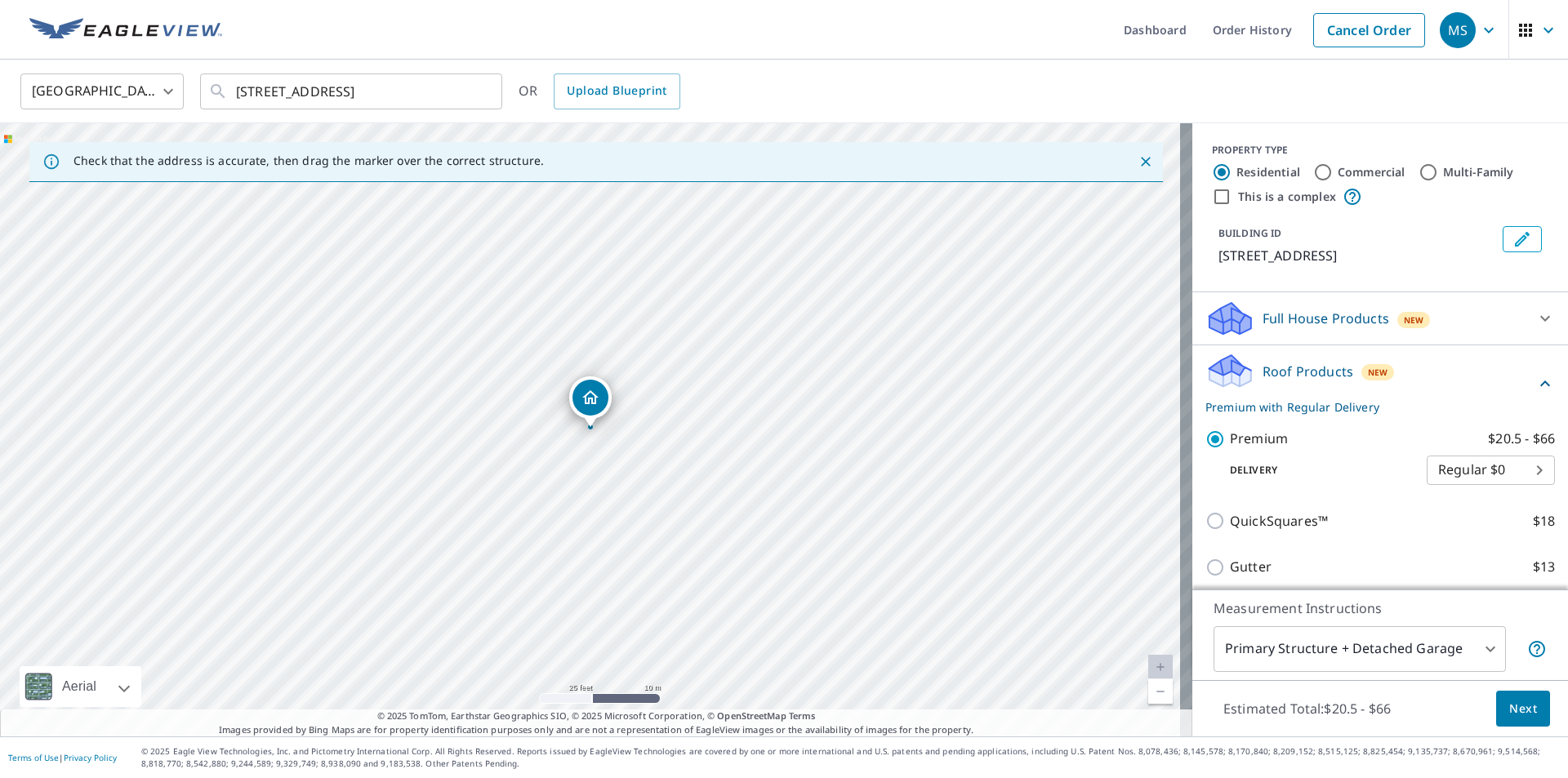
click at [1498, 697] on button "Next" at bounding box center [1523, 709] width 54 height 36
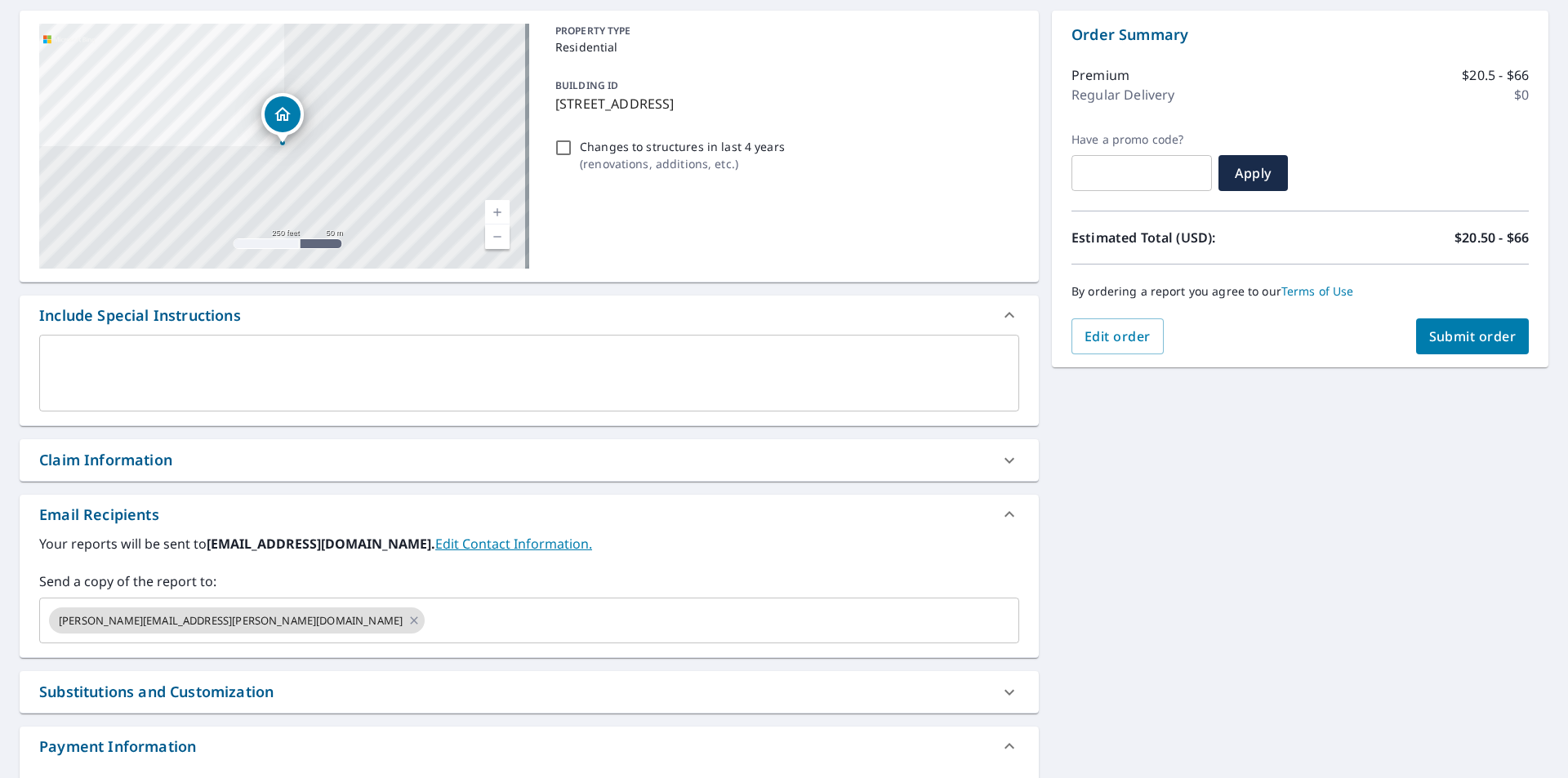
scroll to position [164, 0]
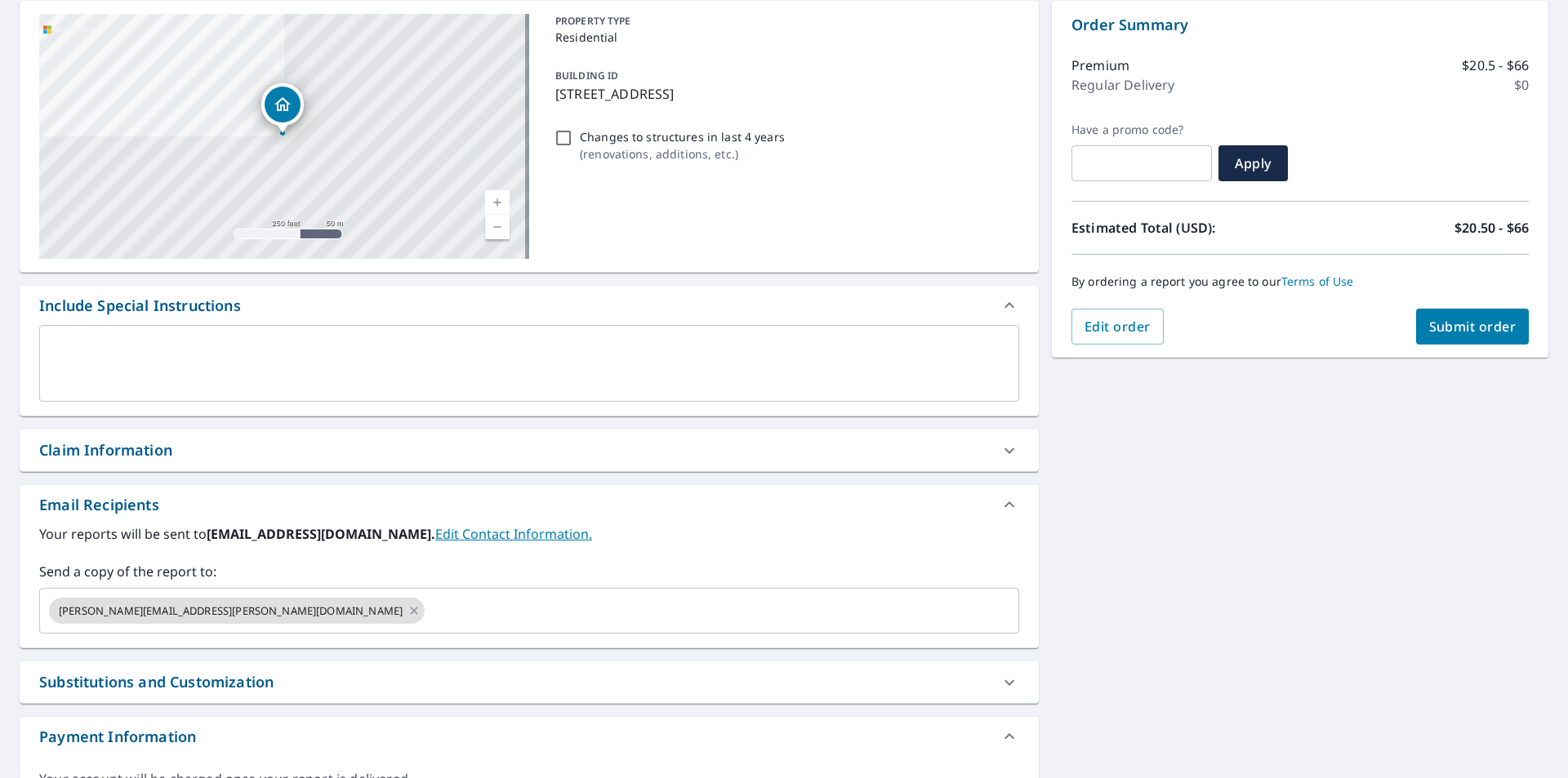
click at [150, 449] on div "Claim Information" at bounding box center [106, 450] width 133 height 22
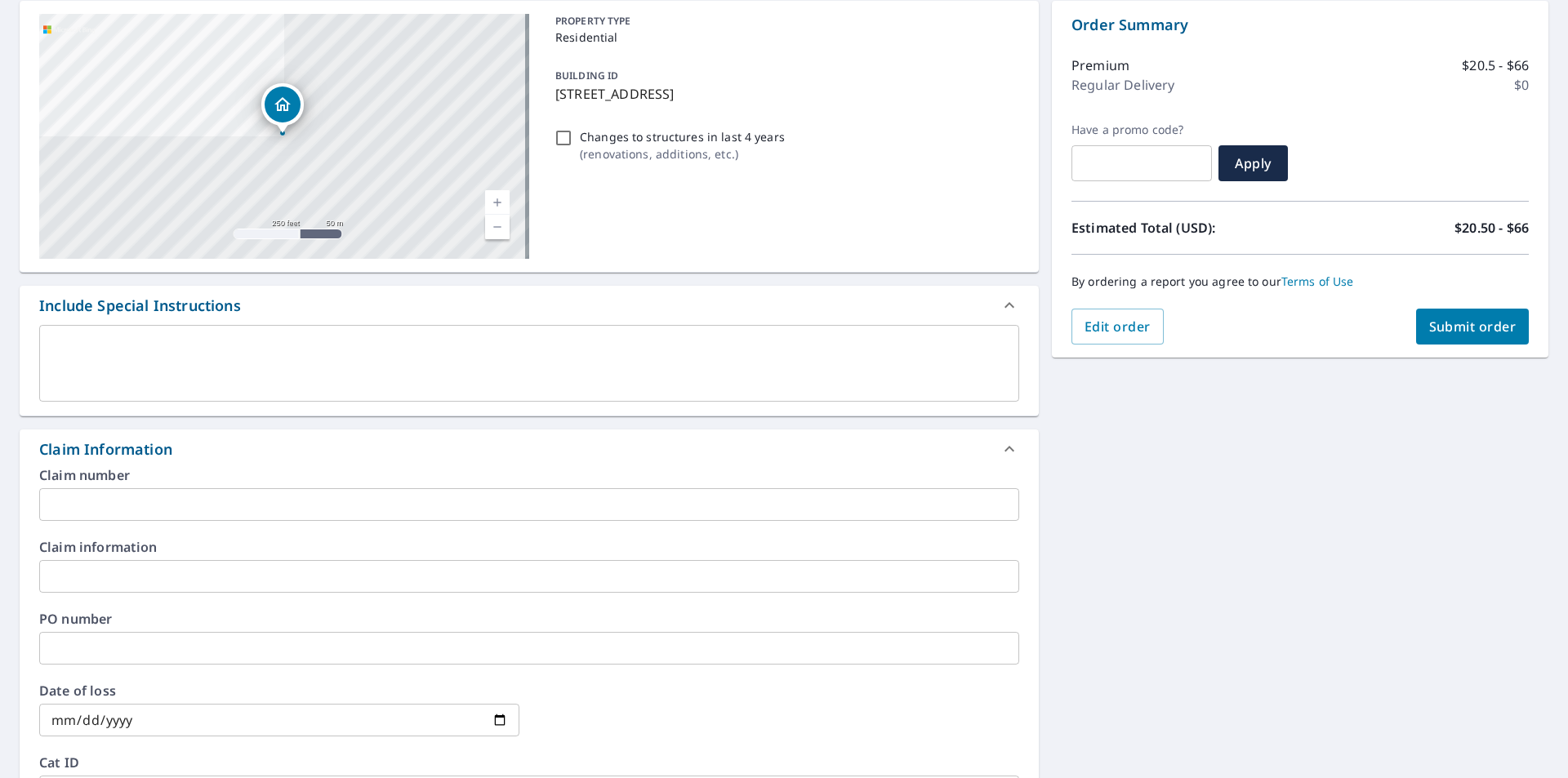
click at [121, 509] on input "text" at bounding box center [529, 505] width 980 height 33
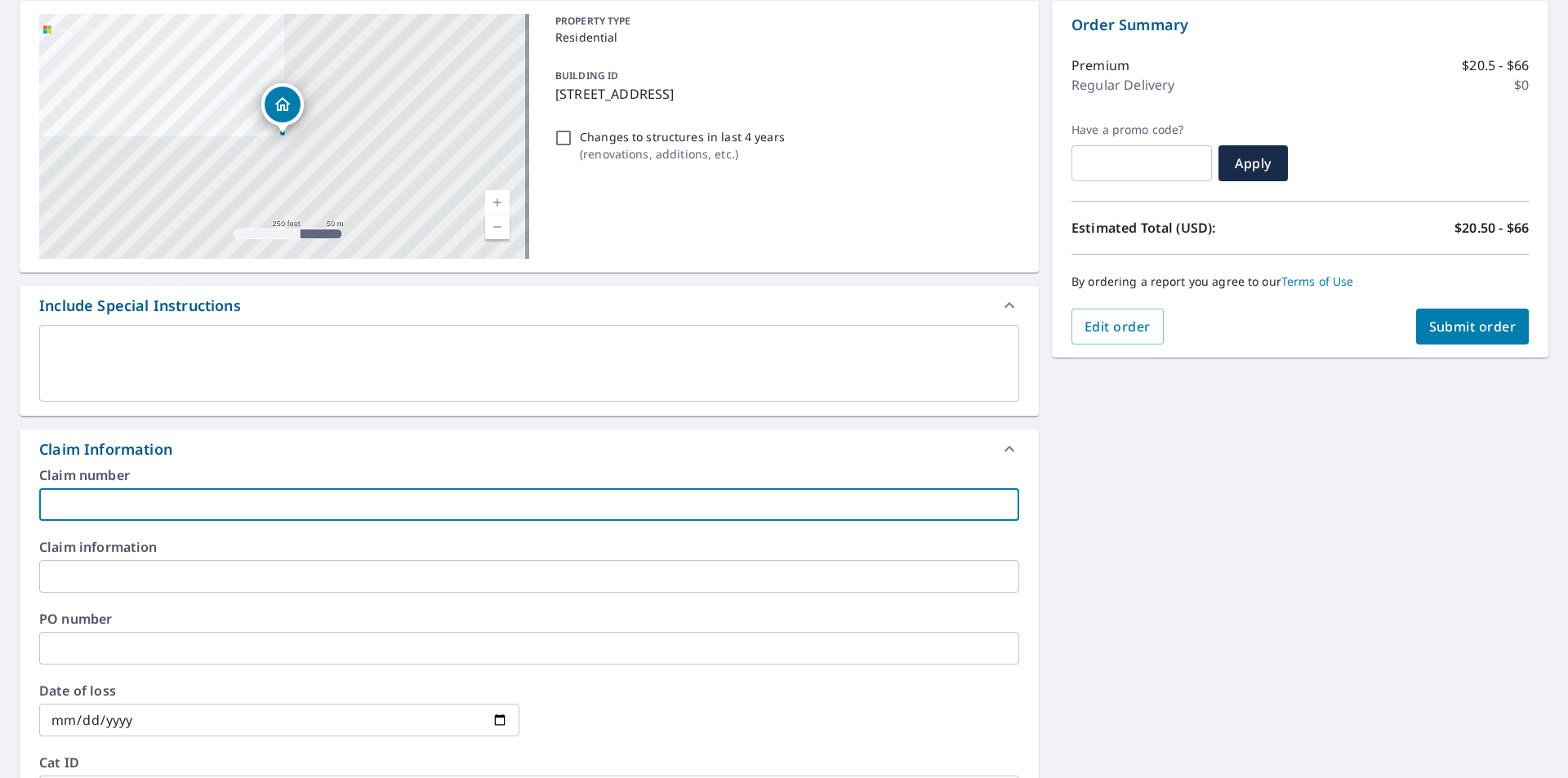
type input "OB"
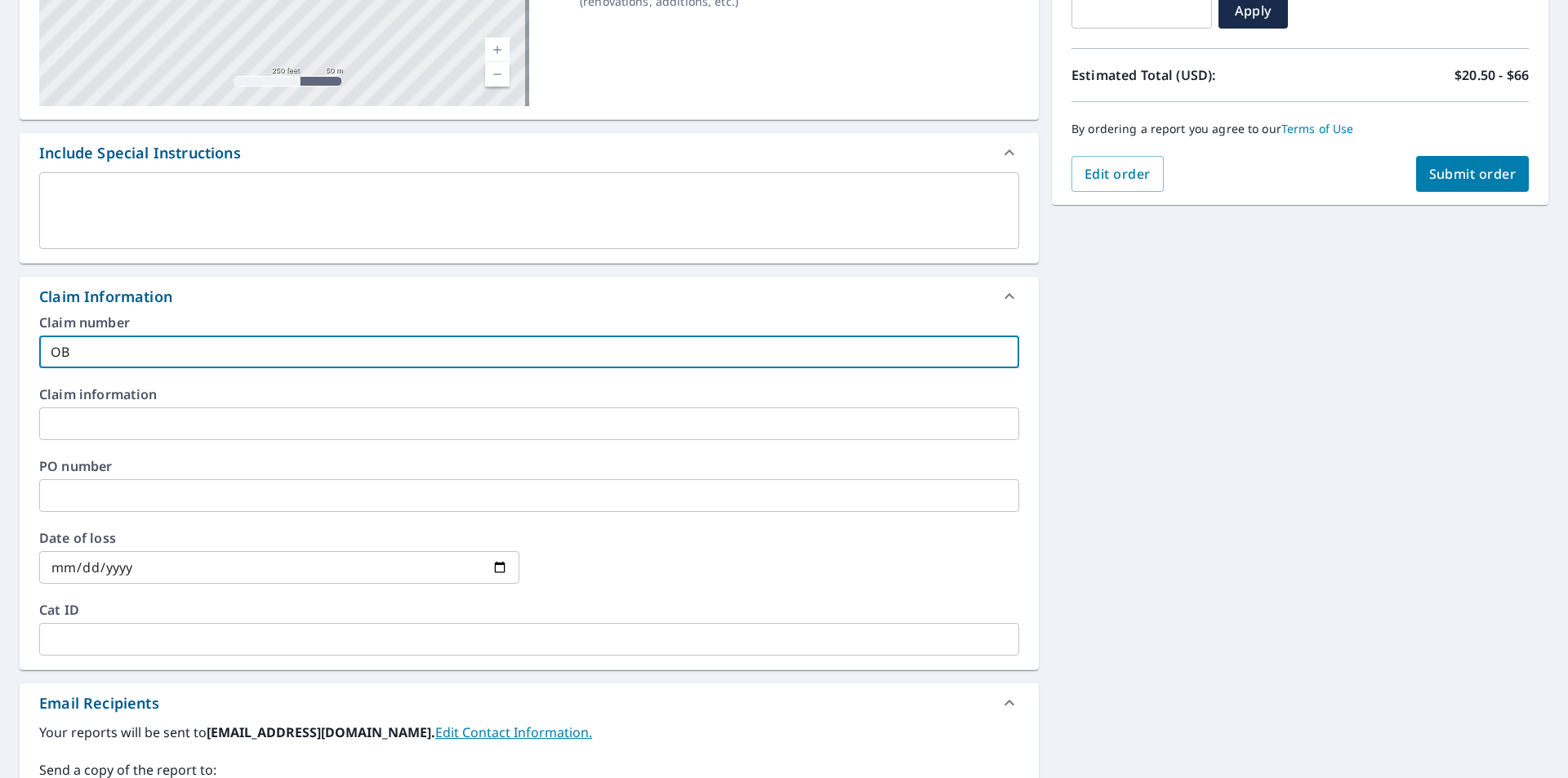
scroll to position [326, 0]
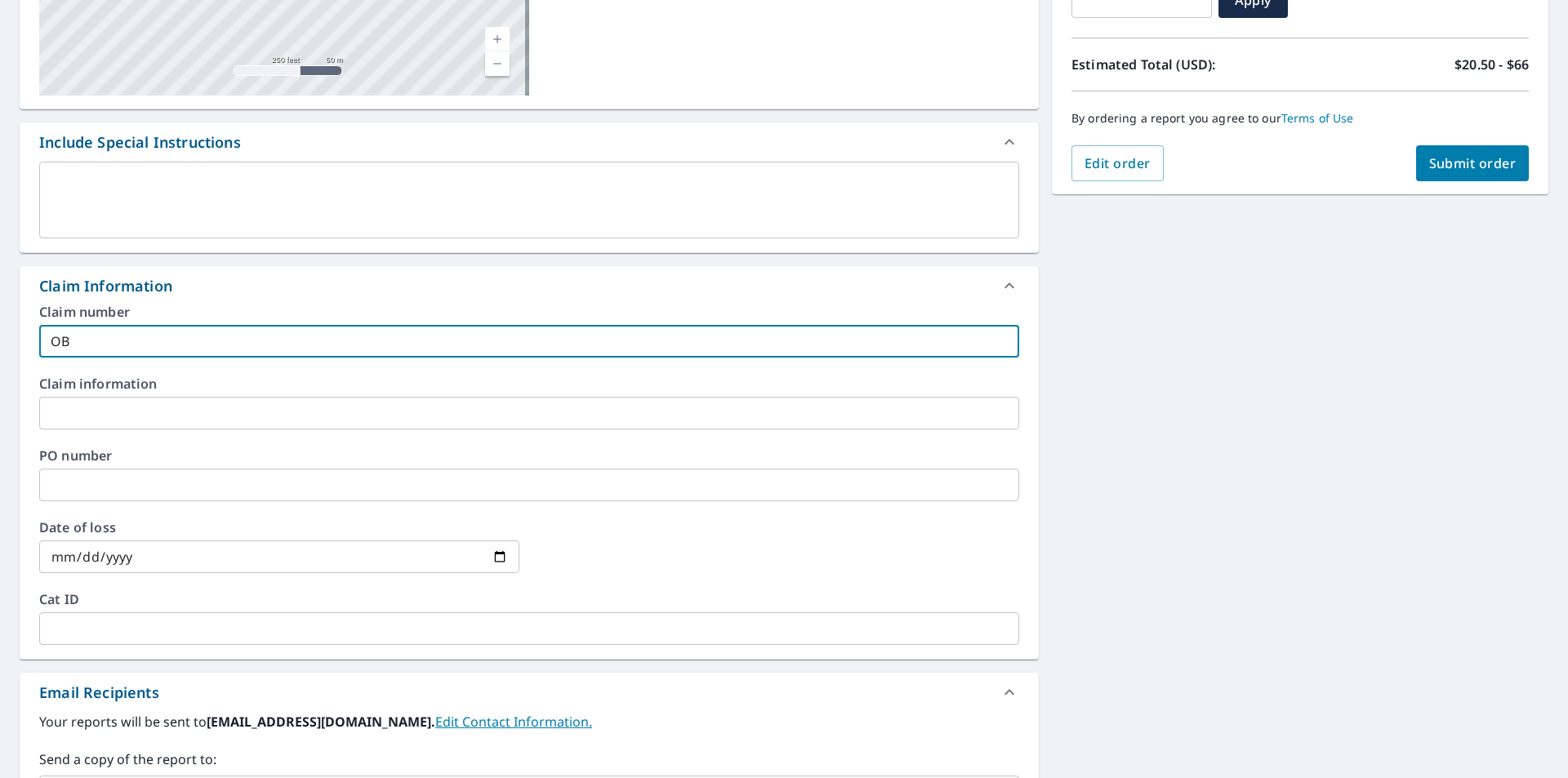
click at [124, 494] on input "text" at bounding box center [529, 485] width 980 height 33
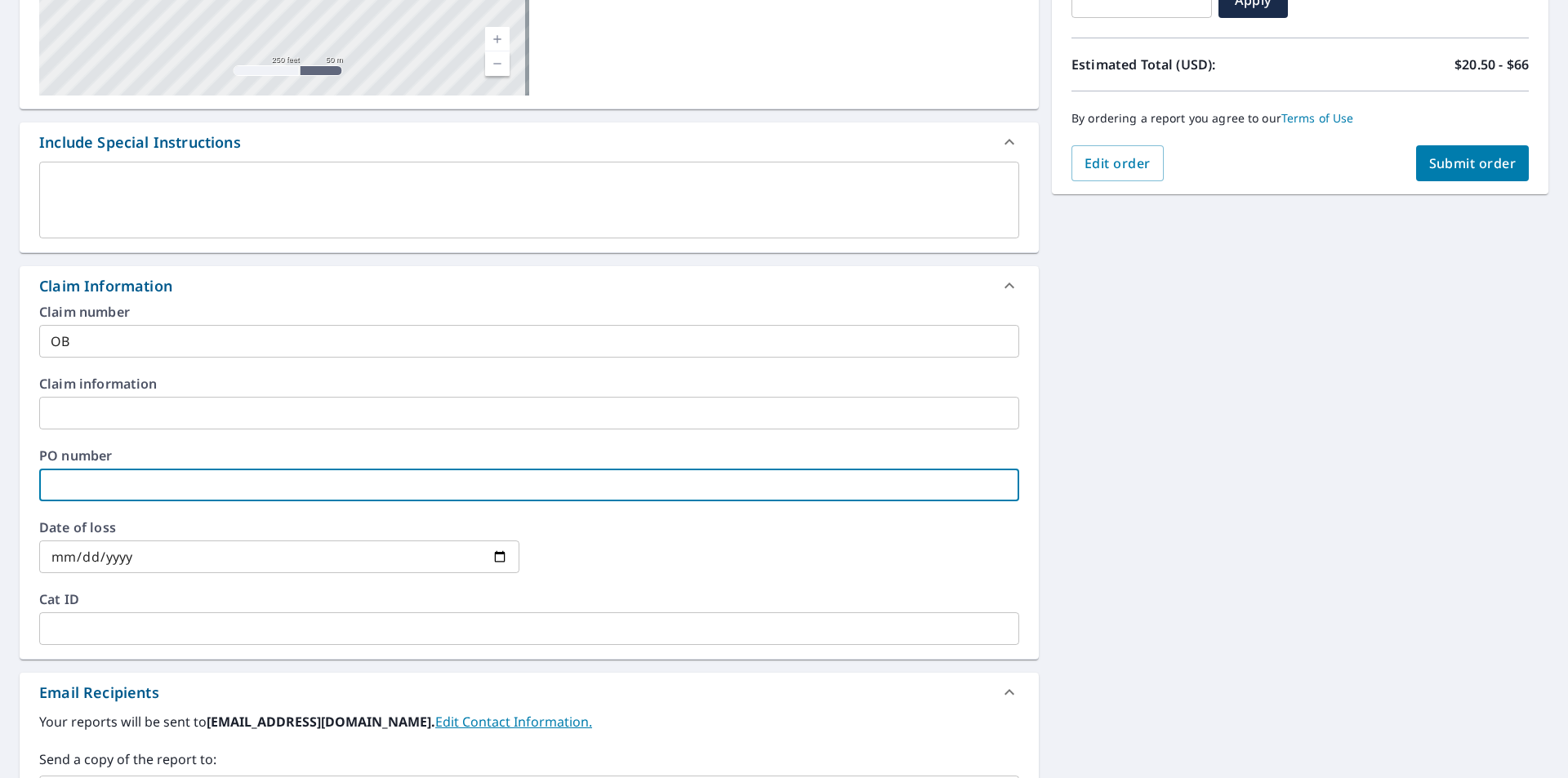
type input "OB"
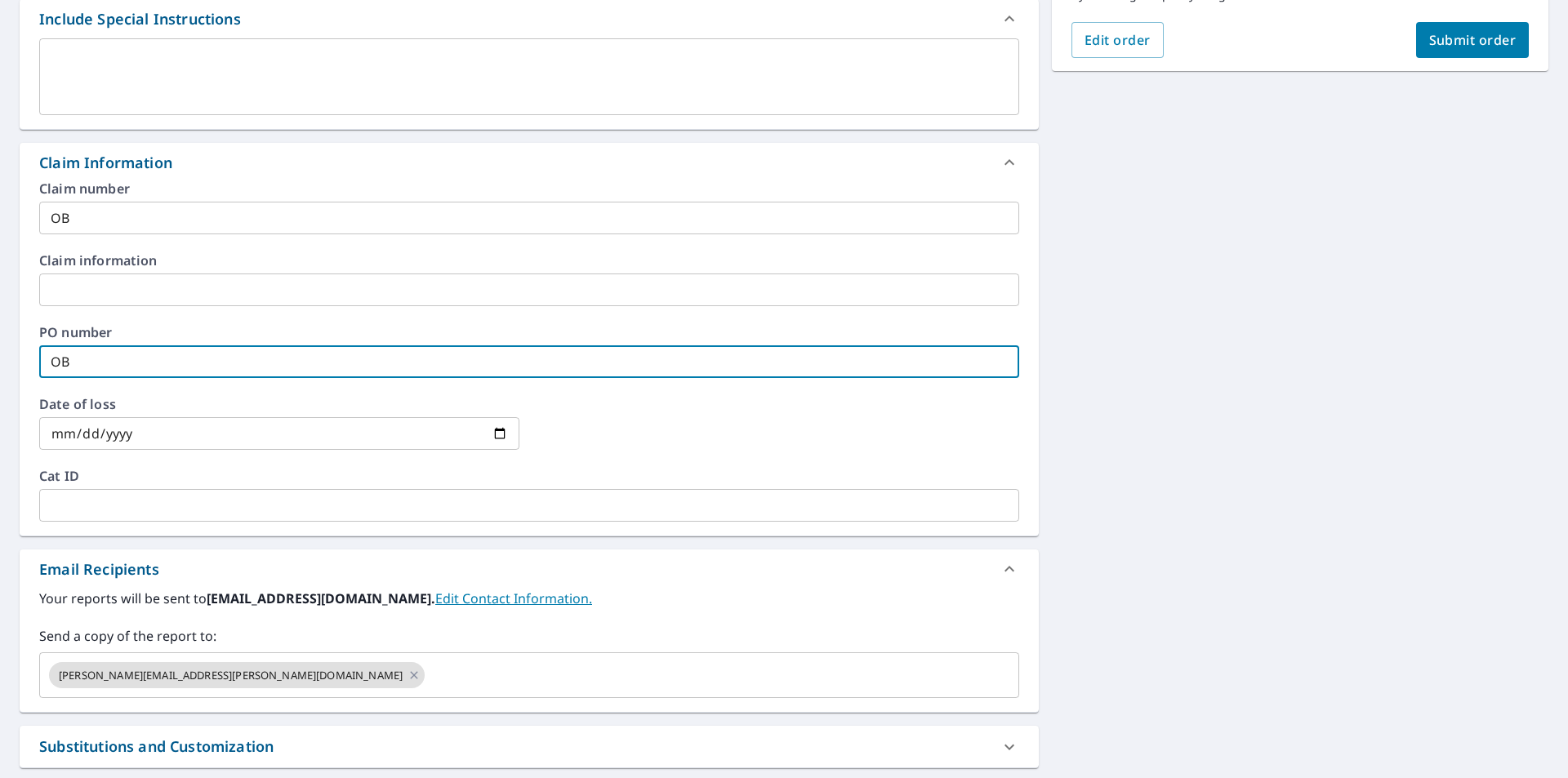
scroll to position [245, 0]
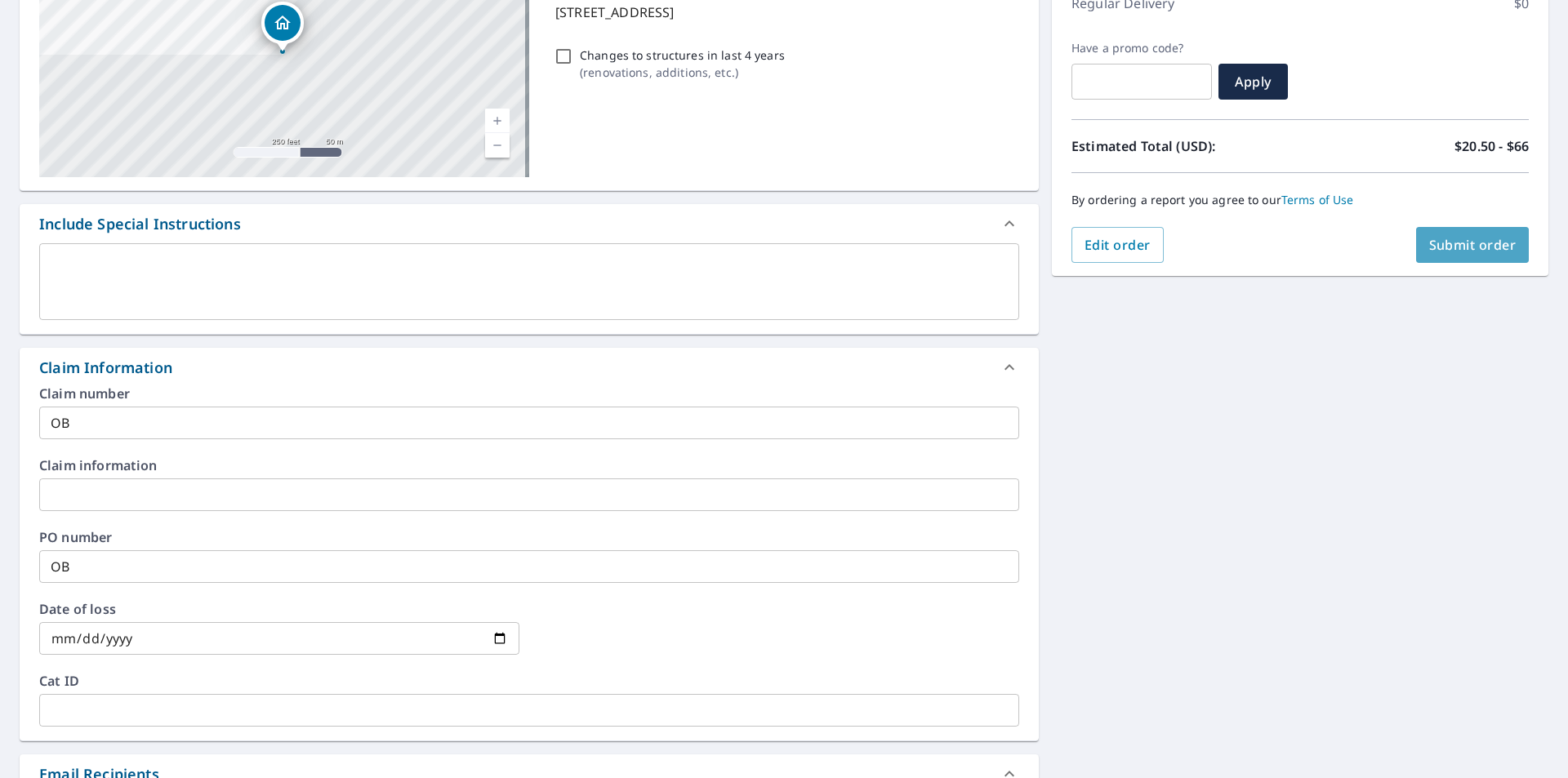
click at [1447, 239] on span "Submit order" at bounding box center [1472, 245] width 87 height 18
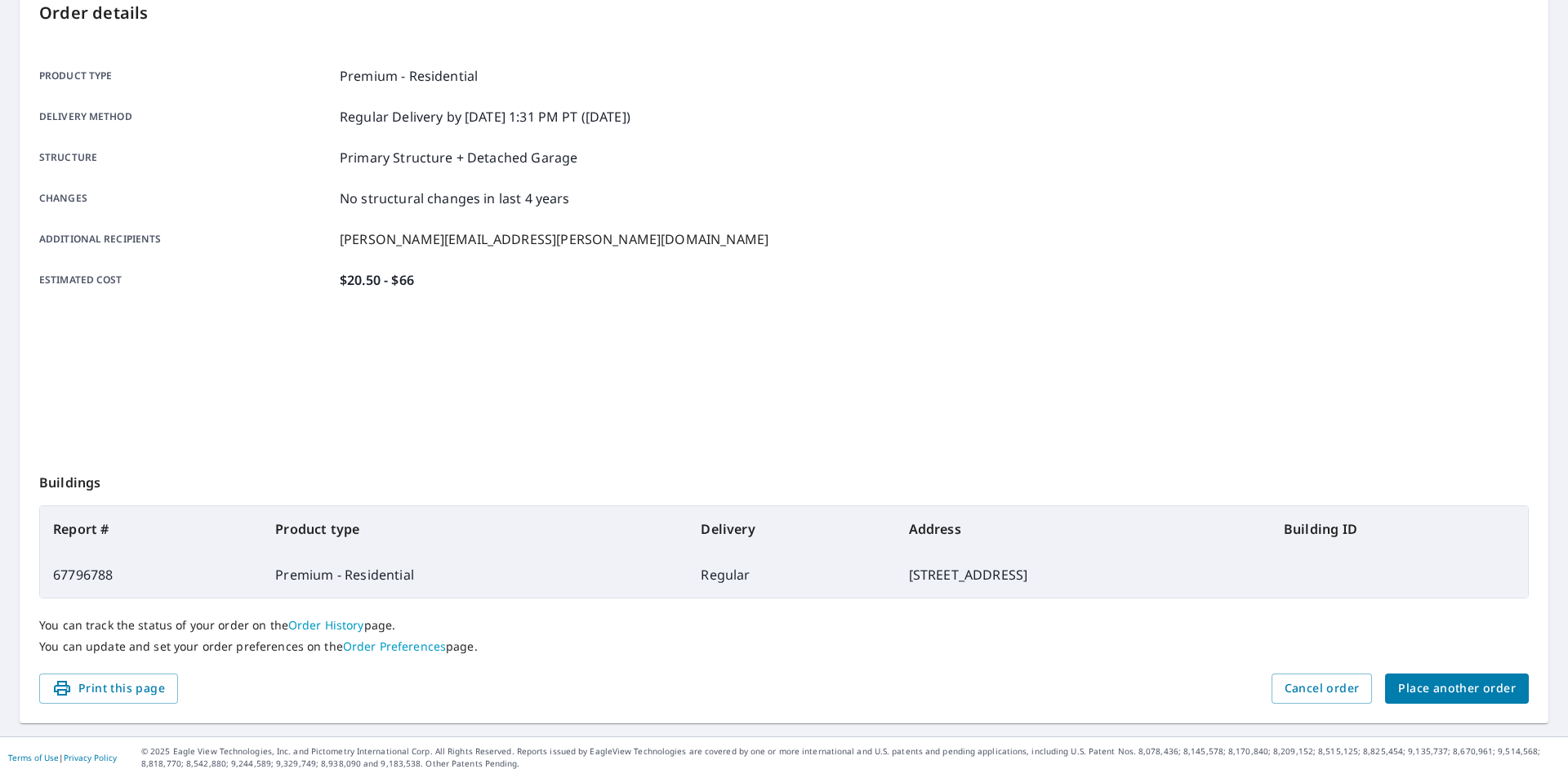
scroll to position [183, 0]
